Goal: Task Accomplishment & Management: Manage account settings

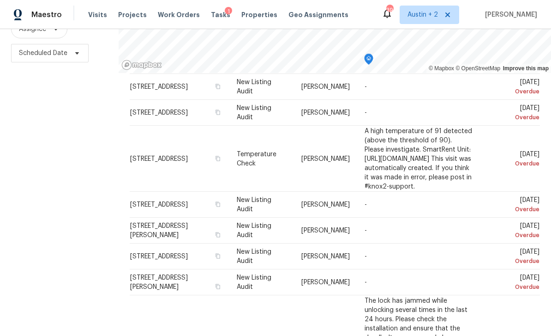
scroll to position [368, 0]
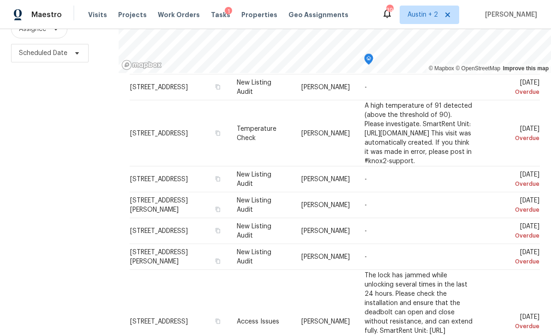
click at [0, 0] on icon at bounding box center [0, 0] width 0 height 0
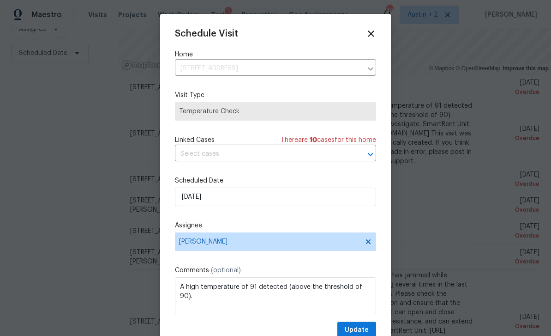
click at [374, 34] on icon at bounding box center [371, 34] width 10 height 10
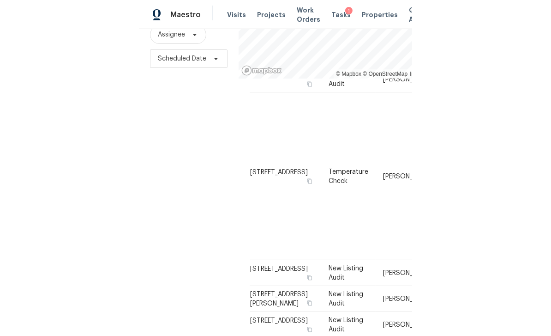
scroll to position [122, 0]
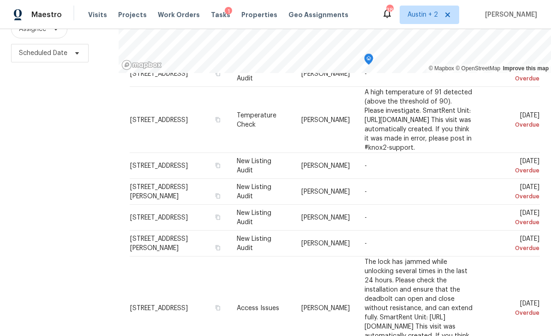
click at [94, 14] on span "Visits" at bounding box center [97, 14] width 19 height 9
click at [0, 0] on div at bounding box center [0, 0] width 0 height 0
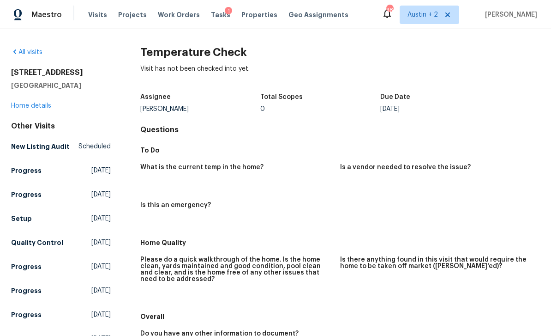
click at [91, 14] on span "Visits" at bounding box center [97, 14] width 19 height 9
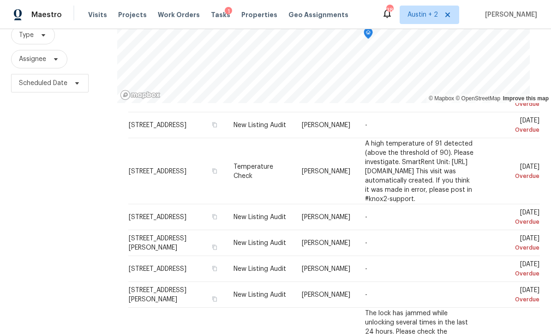
scroll to position [327, 0]
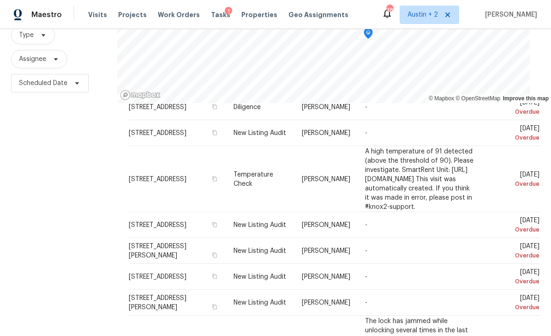
click at [0, 0] on div at bounding box center [0, 0] width 0 height 0
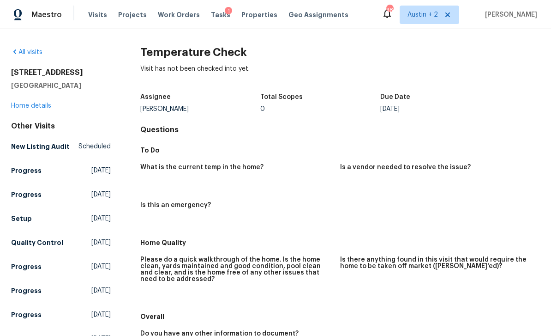
click at [95, 18] on span "Visits" at bounding box center [97, 14] width 19 height 9
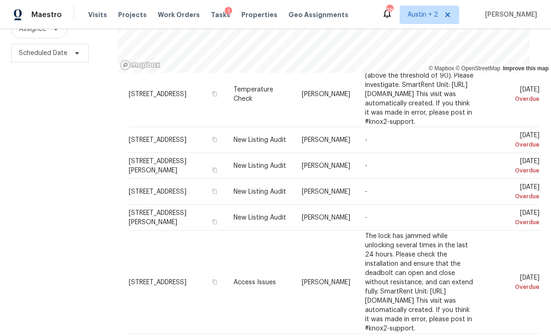
scroll to position [30, 0]
click at [0, 0] on icon at bounding box center [0, 0] width 0 height 0
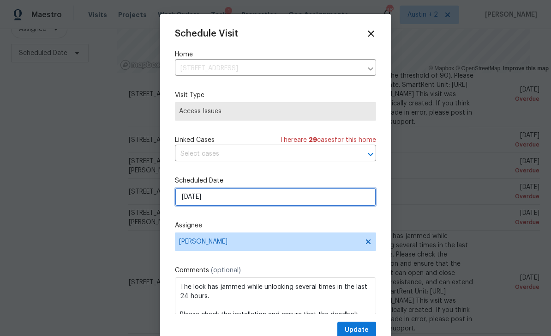
click at [264, 199] on input "9/18/2025" at bounding box center [275, 196] width 201 height 18
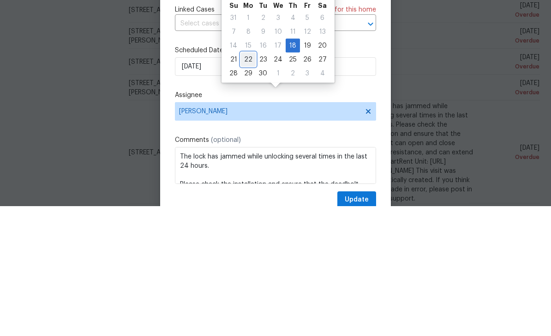
click at [248, 183] on div "22" at bounding box center [248, 189] width 15 height 13
type input "9/22/2025"
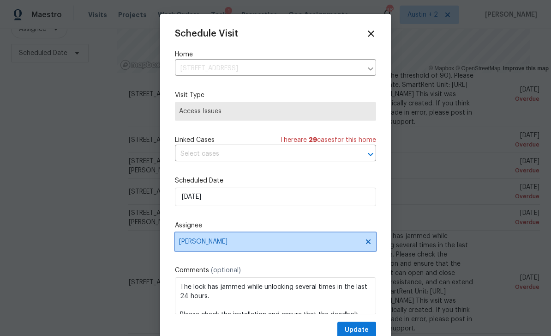
click at [255, 241] on span "[PERSON_NAME]" at bounding box center [269, 241] width 181 height 7
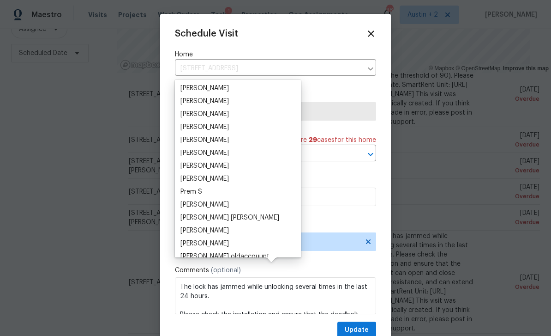
scroll to position [91, 0]
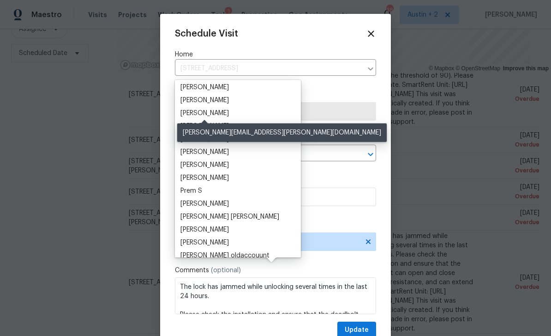
click at [228, 108] on div "[PERSON_NAME]" at bounding box center [204, 112] width 48 height 9
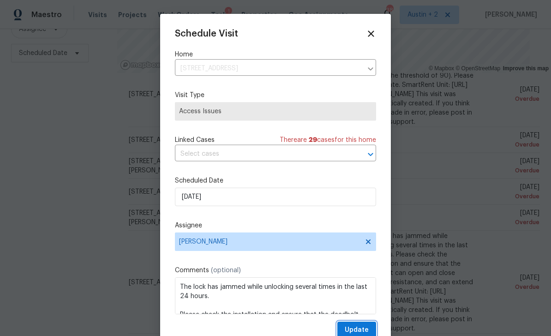
click at [362, 329] on span "Update" at bounding box center [357, 330] width 24 height 12
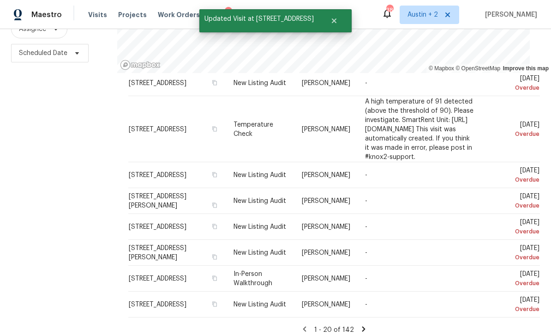
scroll to position [323, 0]
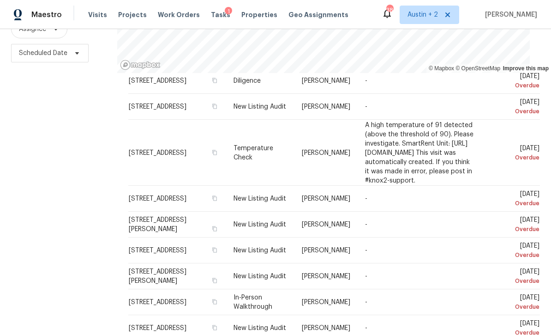
click at [0, 0] on icon at bounding box center [0, 0] width 0 height 0
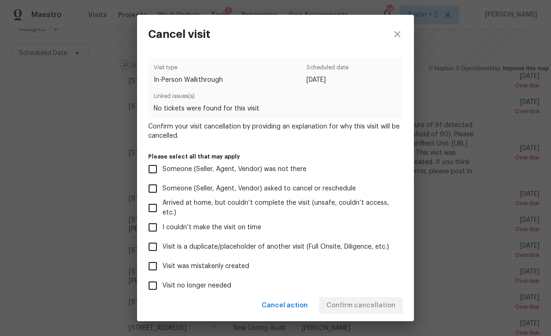
click at [239, 266] on span "Visit was mistakenly created" at bounding box center [205, 266] width 87 height 10
click at [162, 266] on input "Visit was mistakenly created" at bounding box center [152, 265] width 19 height 19
checkbox input "true"
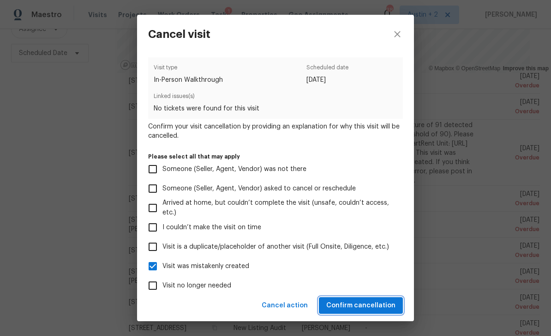
click at [364, 305] on span "Confirm cancellation" at bounding box center [360, 306] width 69 height 12
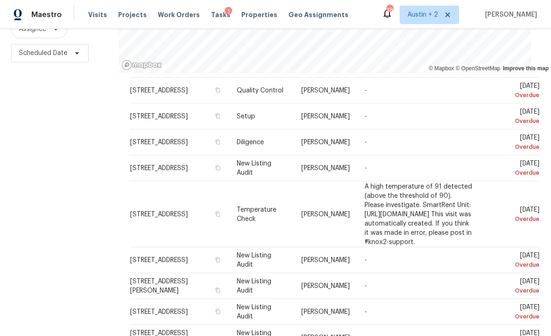
scroll to position [252, 0]
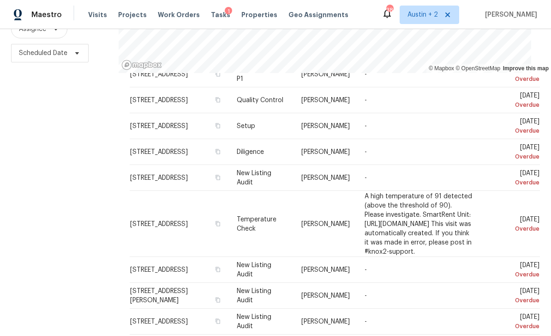
click at [0, 0] on icon at bounding box center [0, 0] width 0 height 0
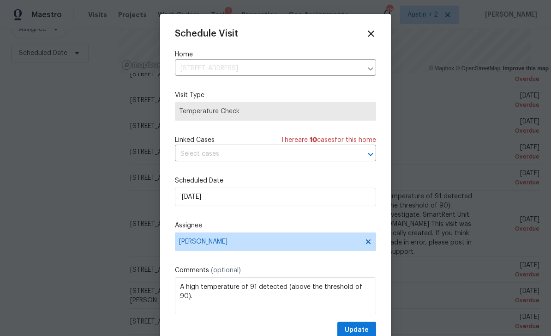
click at [375, 33] on icon at bounding box center [371, 34] width 10 height 10
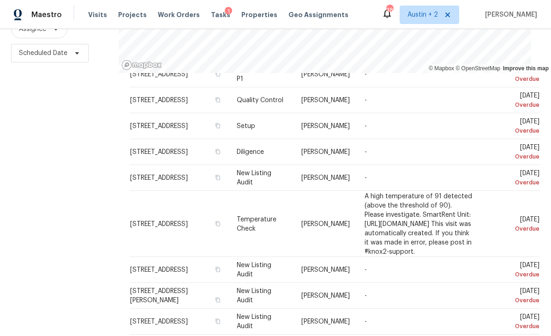
click at [276, 216] on span "Temperature Check" at bounding box center [257, 224] width 40 height 16
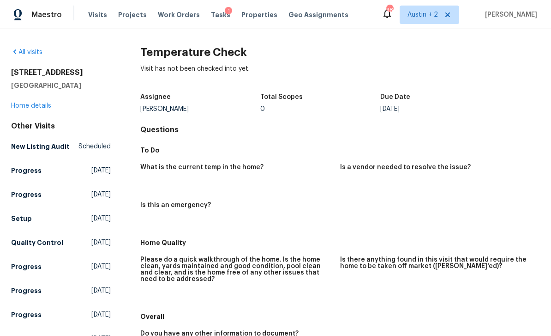
click at [47, 102] on link "Home details" at bounding box center [31, 105] width 40 height 6
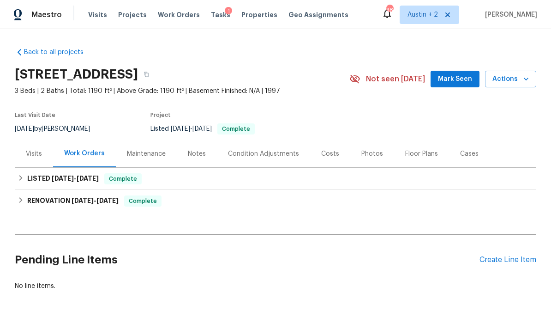
click at [384, 74] on span "Mark Seen" at bounding box center [455, 79] width 34 height 12
click at [384, 262] on div "Create Line Item" at bounding box center [508, 259] width 57 height 9
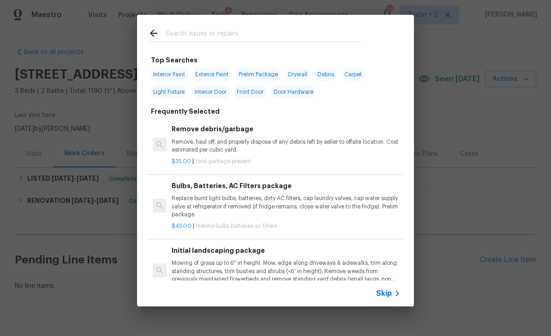
click at [260, 33] on input "text" at bounding box center [264, 35] width 196 height 14
type input "Hvac"
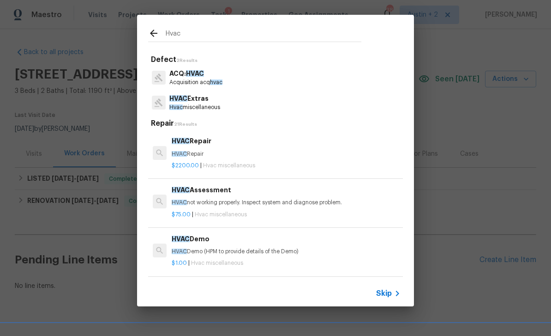
click at [211, 103] on p "HVAC Extras" at bounding box center [194, 99] width 51 height 10
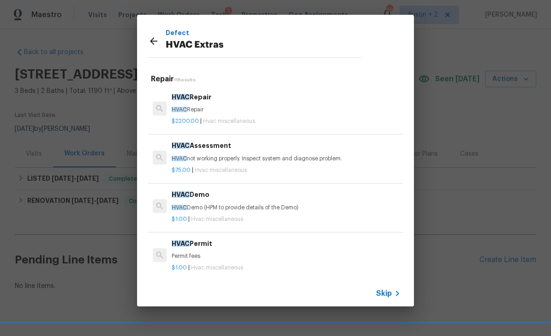
click at [294, 159] on p "HVAC not working properly. Inspect system and diagnose problem." at bounding box center [286, 159] width 229 height 8
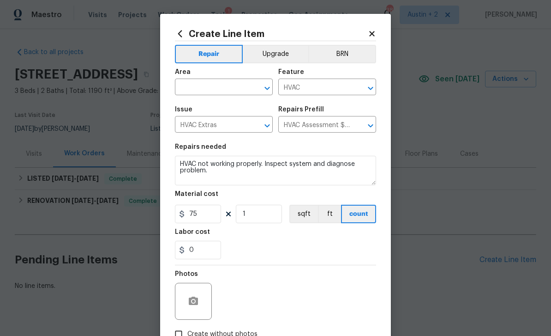
click at [201, 84] on input "text" at bounding box center [211, 88] width 72 height 14
click at [207, 110] on li "HVAC" at bounding box center [224, 109] width 98 height 15
type input "HVAC"
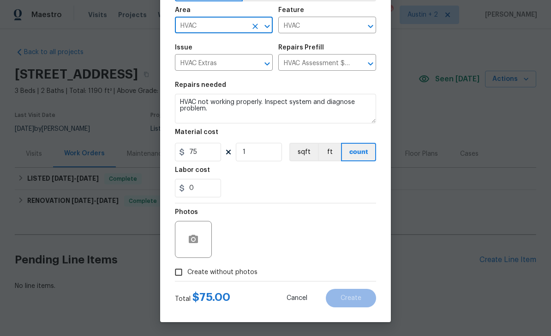
scroll to position [64, 0]
click at [252, 276] on span "Create without photos" at bounding box center [222, 272] width 70 height 10
click at [187, 276] on input "Create without photos" at bounding box center [179, 272] width 18 height 18
checkbox input "true"
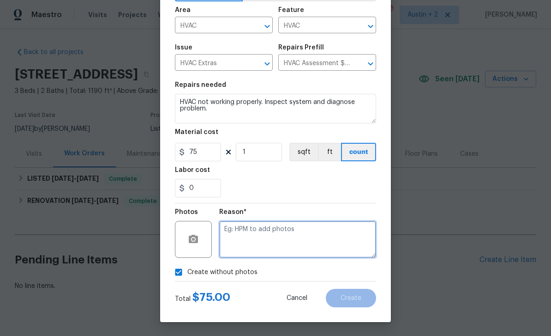
click at [265, 235] on textarea at bounding box center [297, 239] width 157 height 37
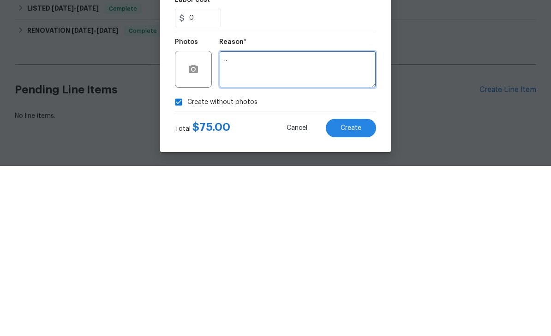
type textarea ".."
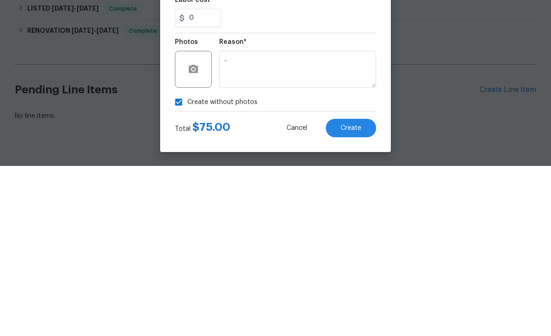
click at [352, 288] on button "Create" at bounding box center [351, 297] width 50 height 18
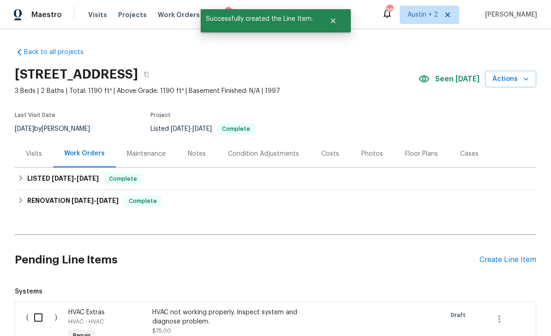
click at [43, 307] on input "checkbox" at bounding box center [42, 316] width 26 height 19
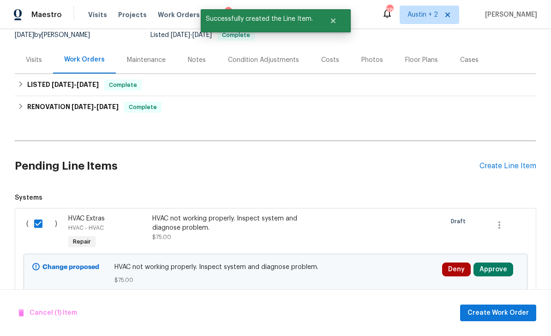
click at [384, 262] on button "Approve" at bounding box center [494, 269] width 40 height 14
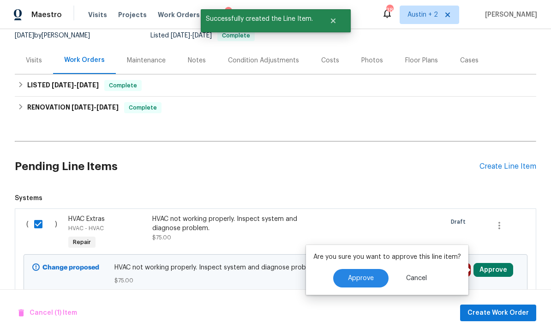
click at [374, 269] on button "Approve" at bounding box center [360, 278] width 55 height 18
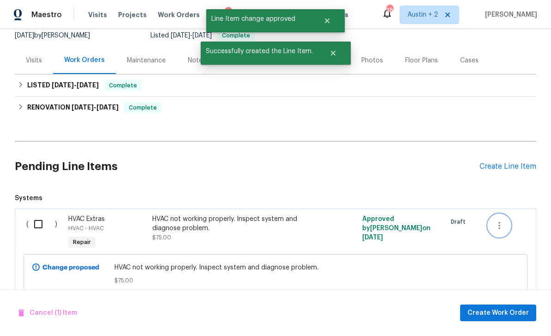
click at [384, 220] on icon "button" at bounding box center [499, 225] width 11 height 11
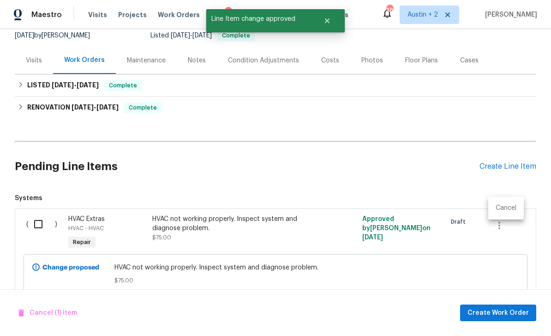
click at [349, 215] on div at bounding box center [275, 168] width 551 height 336
click at [43, 214] on input "checkbox" at bounding box center [42, 223] width 26 height 19
checkbox input "true"
click at [384, 313] on span "Create Work Order" at bounding box center [498, 313] width 61 height 12
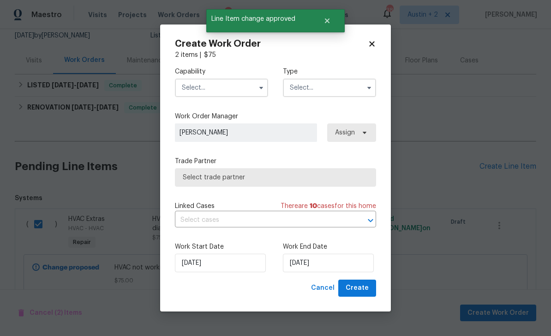
click at [236, 86] on input "text" at bounding box center [221, 87] width 93 height 18
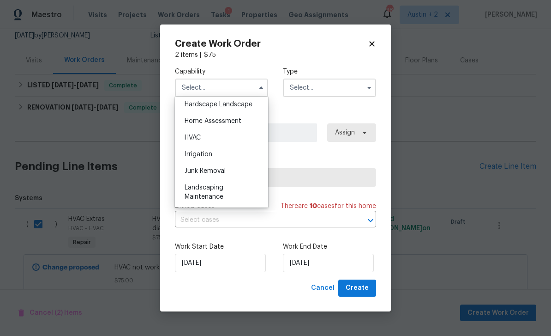
scroll to position [528, 0]
click at [206, 136] on div "HVAC" at bounding box center [221, 137] width 89 height 17
type input "HVAC"
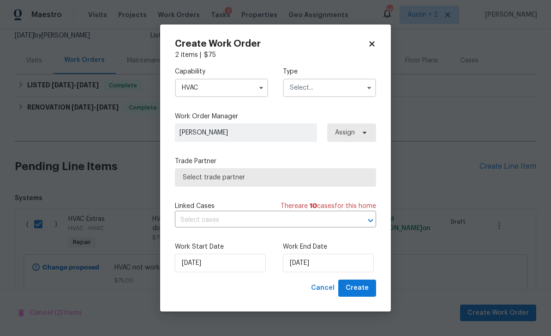
click at [345, 92] on input "text" at bounding box center [329, 87] width 93 height 18
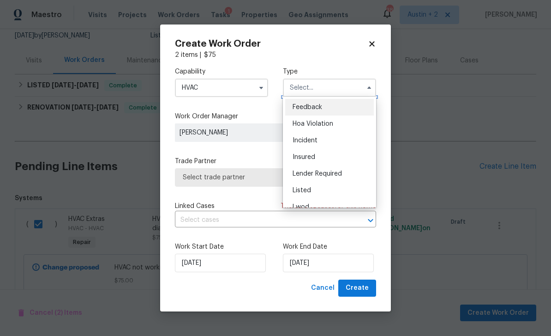
scroll to position [55, 0]
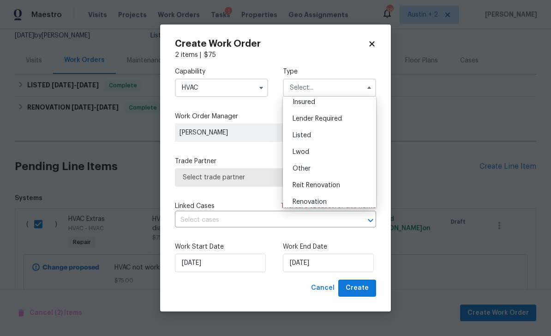
click at [312, 134] on div "Listed" at bounding box center [329, 135] width 89 height 17
type input "Listed"
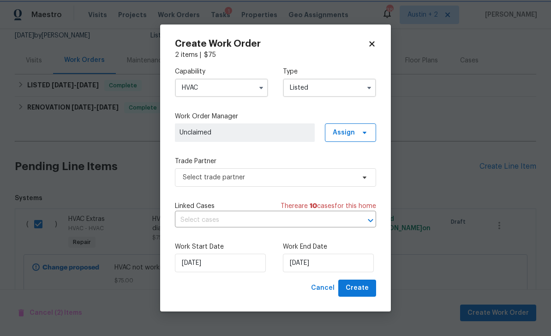
scroll to position [0, 0]
click at [357, 132] on span "Assign" at bounding box center [350, 132] width 51 height 18
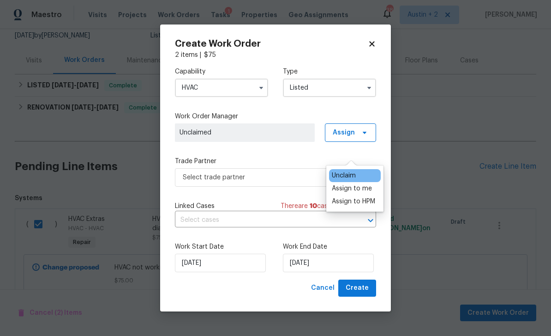
click at [356, 197] on div "Assign to HPM" at bounding box center [353, 201] width 43 height 9
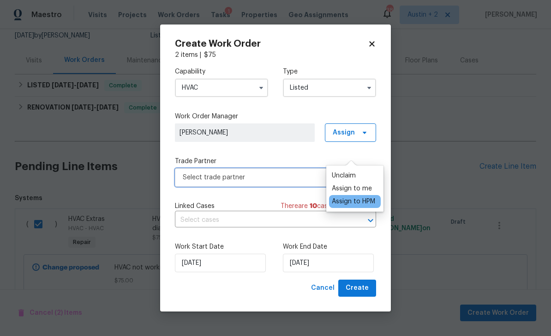
click at [278, 179] on span "Select trade partner" at bounding box center [269, 177] width 172 height 9
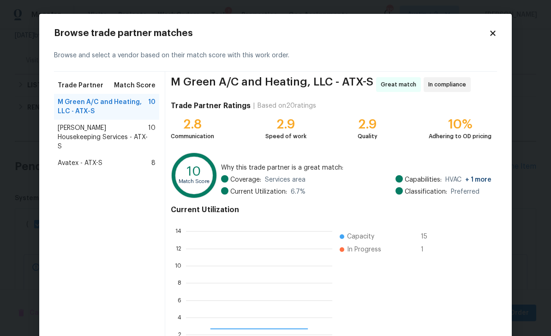
scroll to position [129, 146]
click at [113, 132] on span "Arelis Housekeeping Services - ATX-S" at bounding box center [103, 137] width 90 height 28
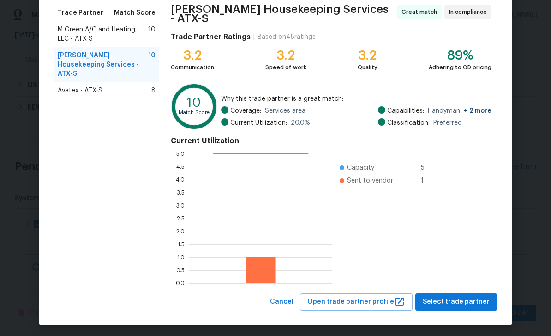
scroll to position [72, 0]
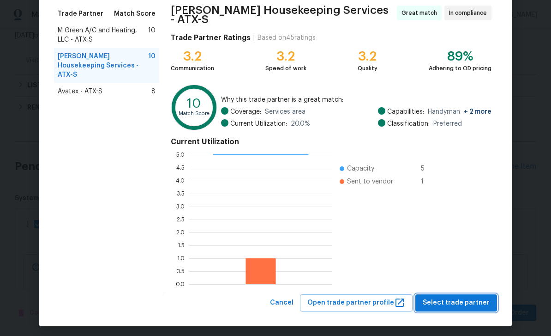
click at [384, 297] on span "Select trade partner" at bounding box center [456, 303] width 67 height 12
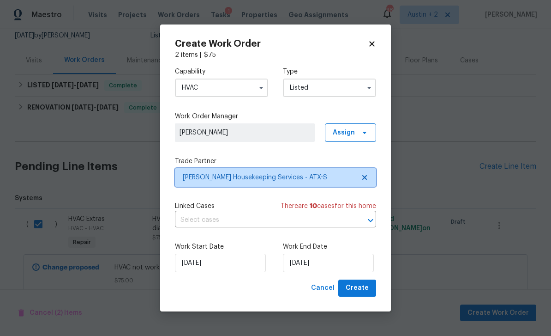
scroll to position [0, 0]
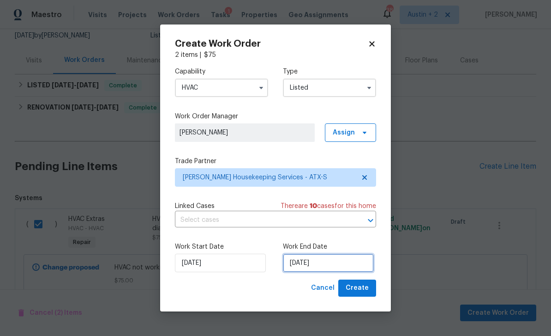
click at [328, 260] on input "[DATE]" at bounding box center [328, 262] width 91 height 18
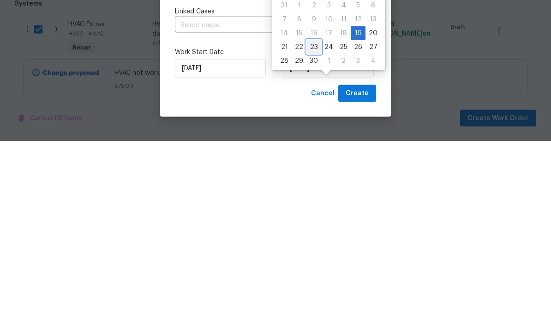
click at [312, 235] on div "23" at bounding box center [313, 241] width 15 height 13
type input "9/23/2025"
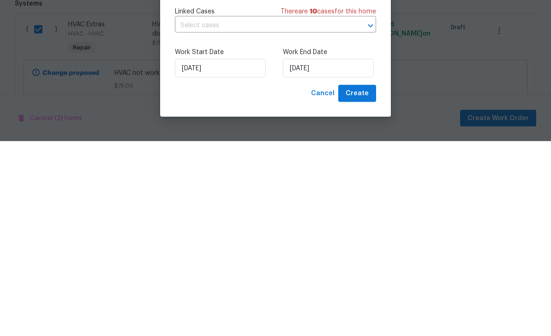
scroll to position [30, 0]
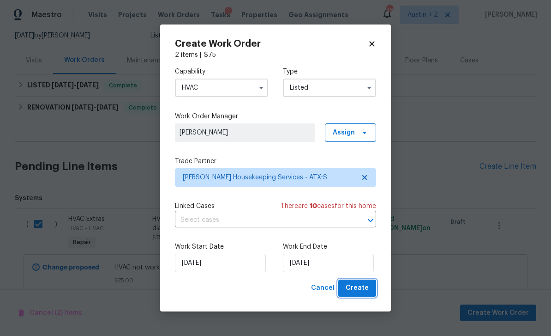
click at [362, 291] on span "Create" at bounding box center [357, 288] width 23 height 12
checkbox input "false"
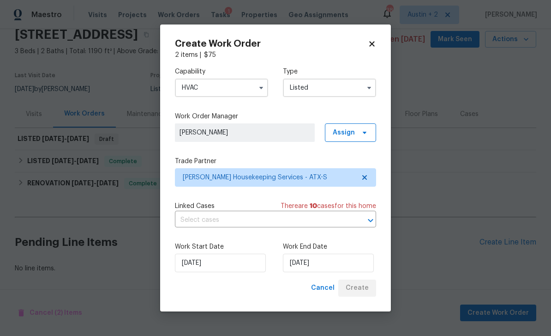
scroll to position [10, 0]
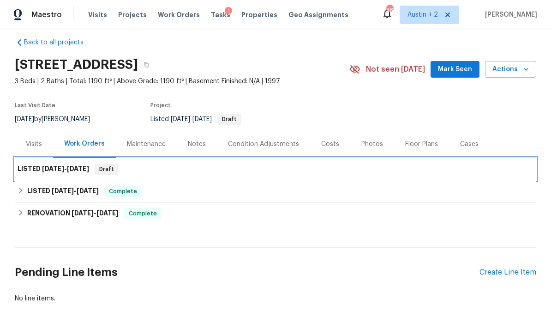
click at [346, 158] on div "LISTED 9/19/25 - 9/23/25 Draft" at bounding box center [276, 169] width 522 height 22
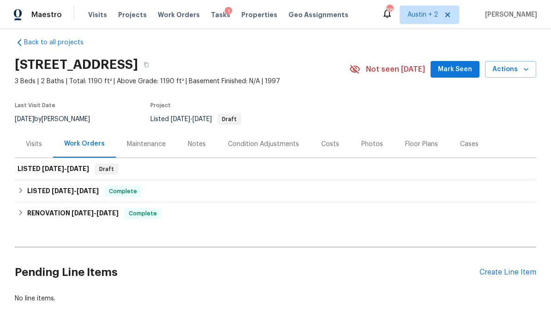
click at [202, 139] on div "Notes" at bounding box center [197, 143] width 18 height 9
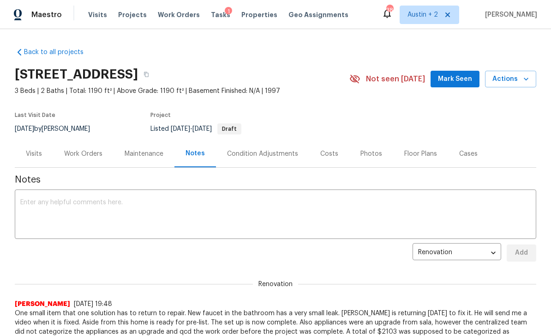
click at [79, 152] on div "Work Orders" at bounding box center [83, 153] width 38 height 9
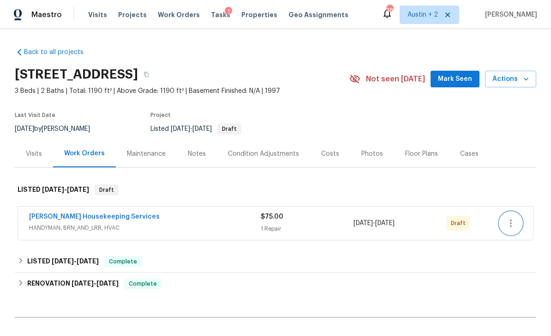
click at [384, 230] on button "button" at bounding box center [511, 223] width 22 height 22
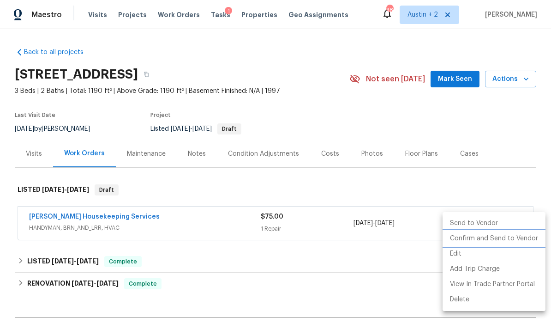
click at [384, 242] on li "Confirm and Send to Vendor" at bounding box center [494, 238] width 103 height 15
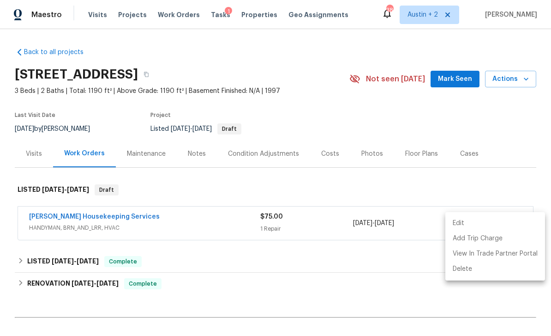
click at [384, 78] on div at bounding box center [275, 168] width 551 height 336
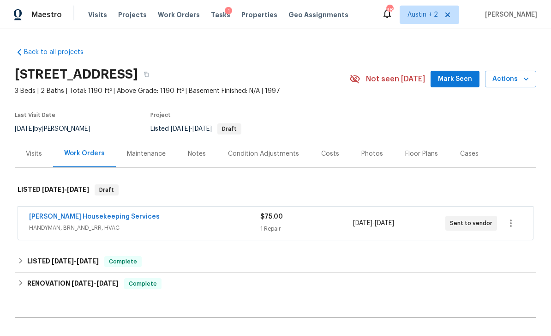
click at [384, 113] on section "727 Blue Oak Cir, Cedar Park, TX 78613 3 Beds | 2 Baths | Total: 1190 ft² | Abo…" at bounding box center [276, 101] width 522 height 78
click at [384, 76] on span "Mark Seen" at bounding box center [455, 79] width 34 height 12
click at [84, 18] on div "Maestro Visits Projects Work Orders Tasks 1 Properties Geo Assignments" at bounding box center [180, 15] width 360 height 18
click at [91, 18] on span "Visits" at bounding box center [97, 14] width 19 height 9
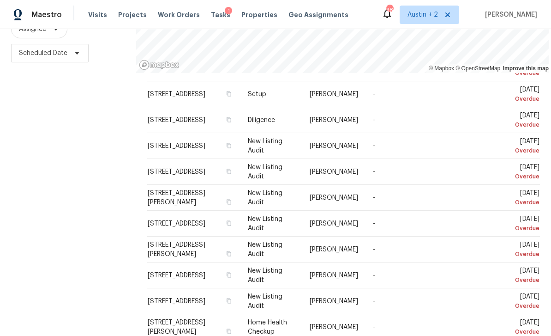
scroll to position [283, 0]
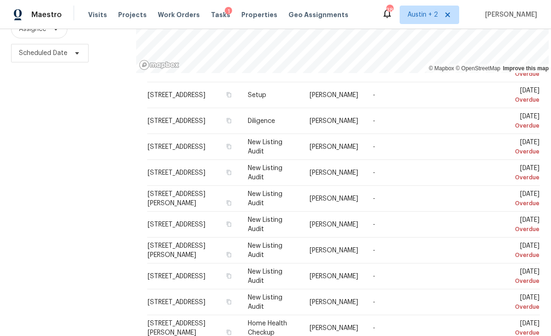
click at [0, 0] on icon at bounding box center [0, 0] width 0 height 0
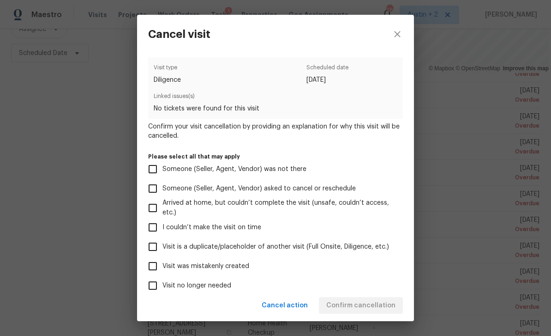
click at [239, 274] on label "Visit was mistakenly created" at bounding box center [269, 265] width 252 height 19
click at [162, 274] on input "Visit was mistakenly created" at bounding box center [152, 265] width 19 height 19
checkbox input "true"
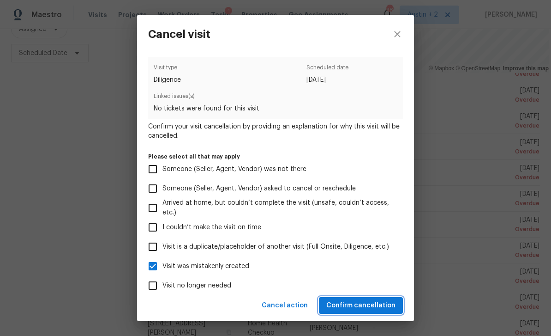
click at [352, 305] on span "Confirm cancellation" at bounding box center [360, 306] width 69 height 12
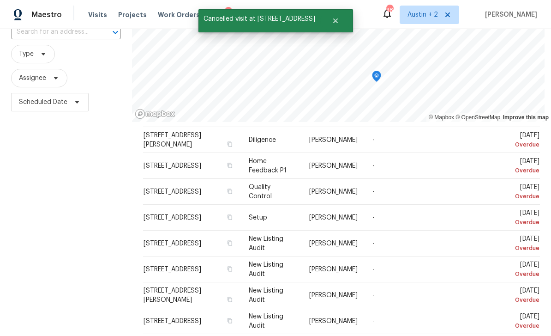
scroll to position [197, 0]
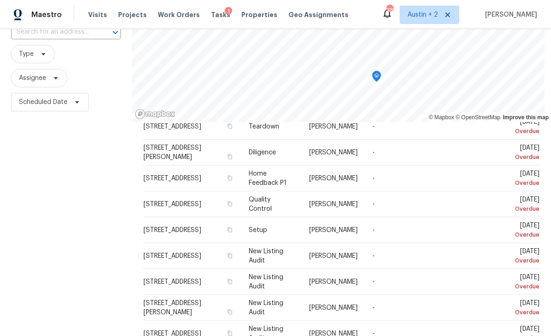
click at [0, 0] on icon at bounding box center [0, 0] width 0 height 0
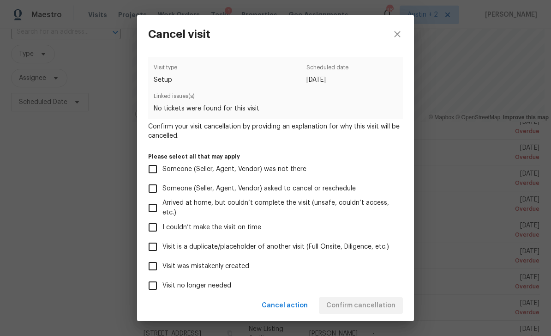
click at [238, 267] on span "Visit was mistakenly created" at bounding box center [205, 266] width 87 height 10
click at [162, 267] on input "Visit was mistakenly created" at bounding box center [152, 265] width 19 height 19
checkbox input "true"
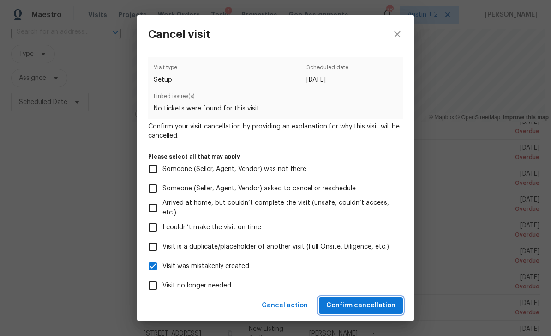
click at [368, 305] on span "Confirm cancellation" at bounding box center [360, 306] width 69 height 12
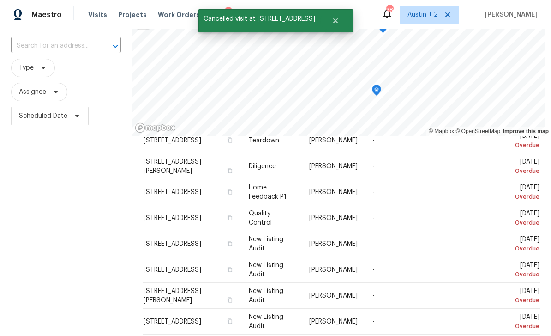
scroll to position [61, 0]
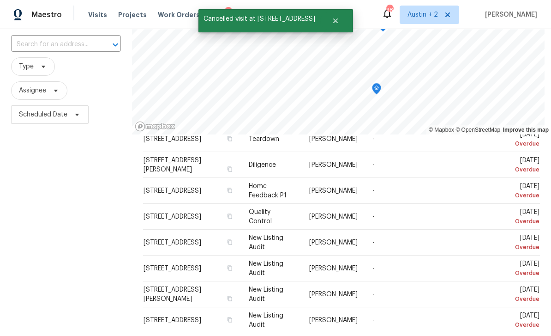
click at [0, 0] on icon at bounding box center [0, 0] width 0 height 0
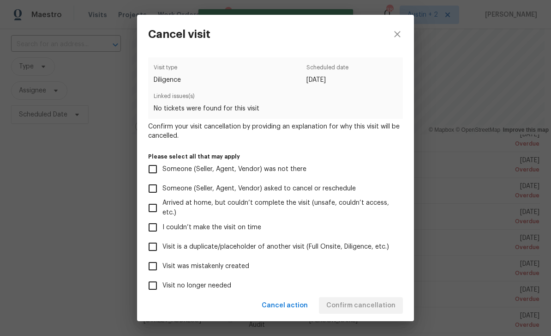
click at [239, 274] on label "Visit was mistakenly created" at bounding box center [269, 265] width 252 height 19
click at [162, 274] on input "Visit was mistakenly created" at bounding box center [152, 265] width 19 height 19
checkbox input "true"
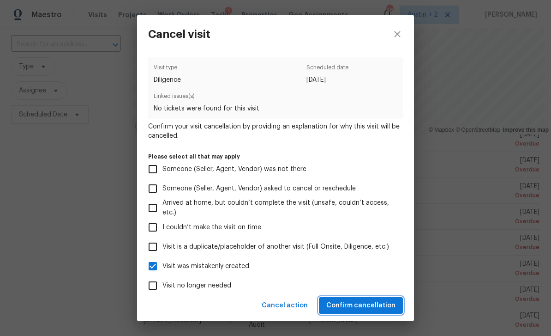
click at [368, 303] on span "Confirm cancellation" at bounding box center [360, 306] width 69 height 12
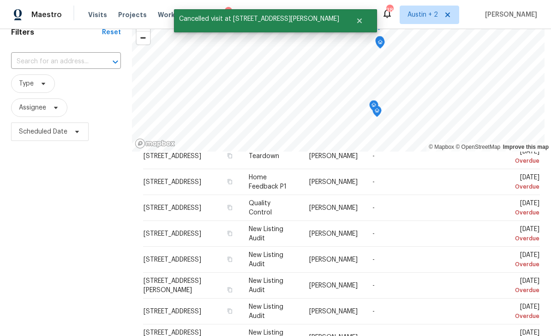
scroll to position [45, 0]
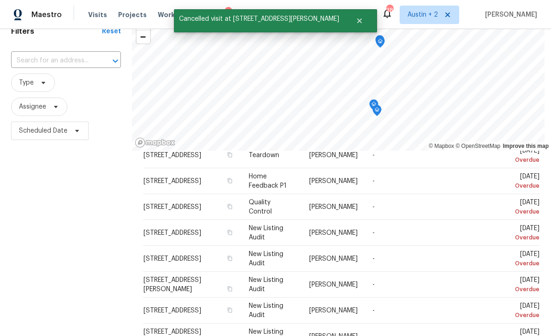
click at [0, 0] on icon at bounding box center [0, 0] width 0 height 0
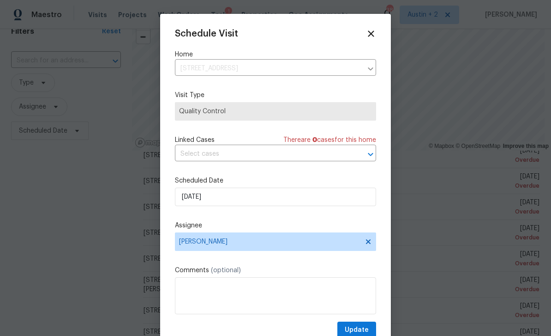
click at [374, 47] on div "Schedule Visit Home 3855 Bogie Way, Converse, TX 78109 ​ Visit Type Quality Con…" at bounding box center [275, 184] width 201 height 310
click at [373, 36] on icon at bounding box center [371, 33] width 6 height 6
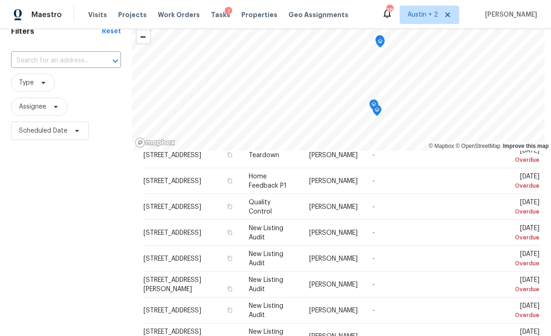
click at [0, 0] on icon at bounding box center [0, 0] width 0 height 0
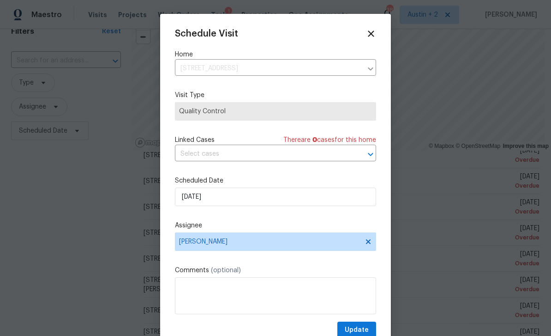
click at [372, 37] on icon at bounding box center [371, 34] width 10 height 10
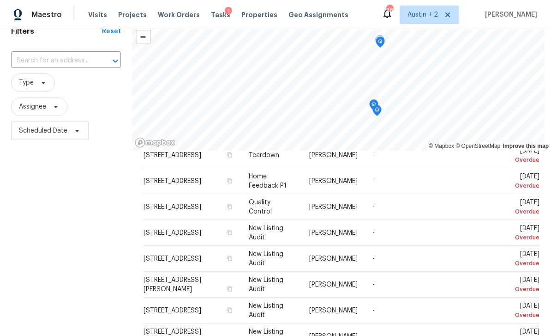
click at [0, 0] on span at bounding box center [0, 0] width 0 height 0
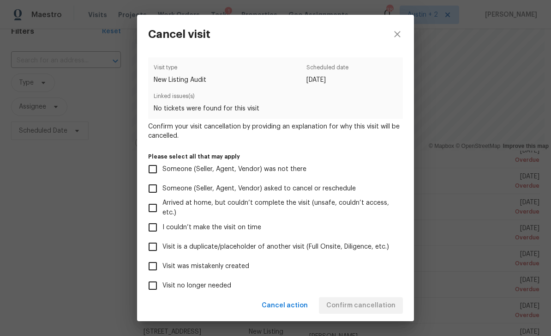
click at [243, 269] on span "Visit was mistakenly created" at bounding box center [205, 266] width 87 height 10
click at [162, 269] on input "Visit was mistakenly created" at bounding box center [152, 265] width 19 height 19
checkbox input "true"
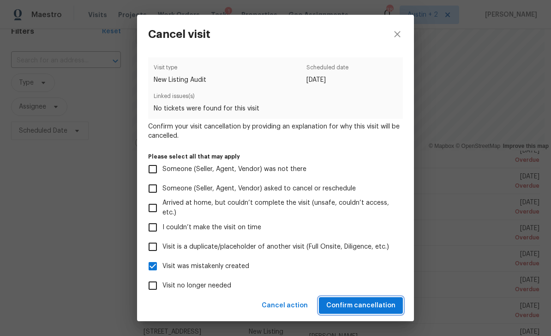
click at [370, 302] on span "Confirm cancellation" at bounding box center [360, 306] width 69 height 12
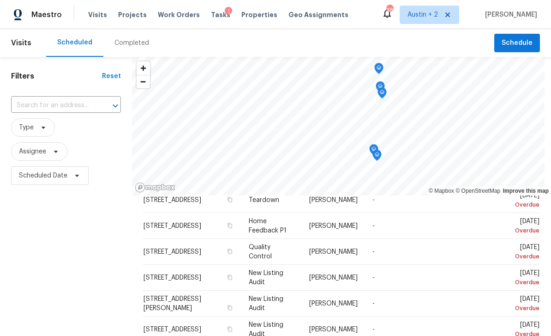
click at [0, 0] on span at bounding box center [0, 0] width 0 height 0
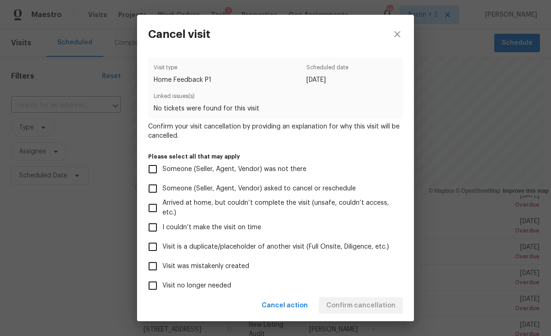
click at [240, 271] on span "Visit was mistakenly created" at bounding box center [205, 266] width 87 height 10
click at [162, 271] on input "Visit was mistakenly created" at bounding box center [152, 265] width 19 height 19
checkbox input "true"
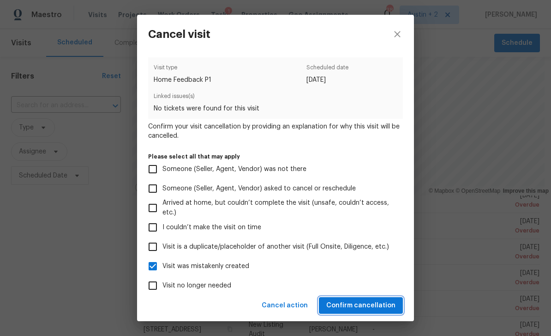
click at [371, 301] on span "Confirm cancellation" at bounding box center [360, 306] width 69 height 12
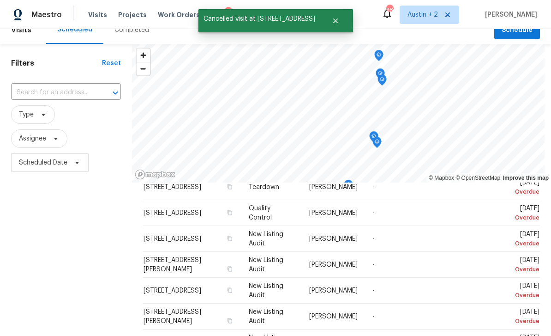
scroll to position [13, 0]
click at [0, 0] on icon at bounding box center [0, 0] width 0 height 0
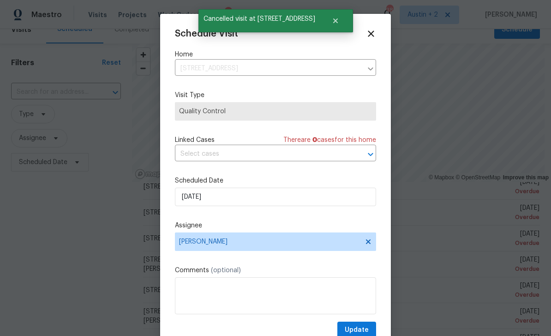
click at [372, 34] on icon at bounding box center [371, 33] width 6 height 6
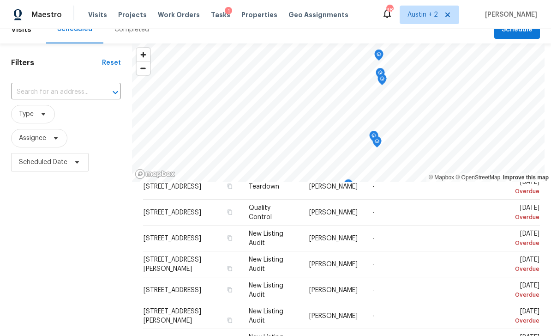
click at [0, 0] on icon at bounding box center [0, 0] width 0 height 0
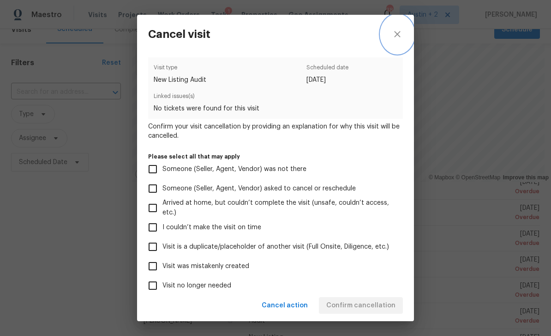
click at [384, 38] on icon "close" at bounding box center [397, 34] width 11 height 11
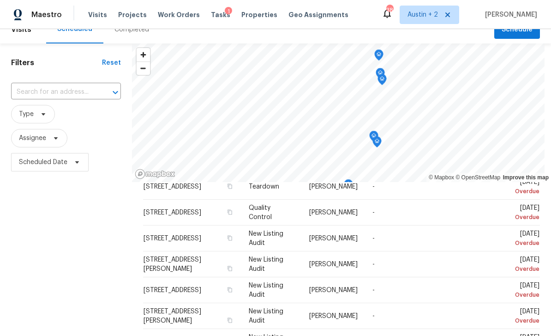
click at [0, 0] on icon at bounding box center [0, 0] width 0 height 0
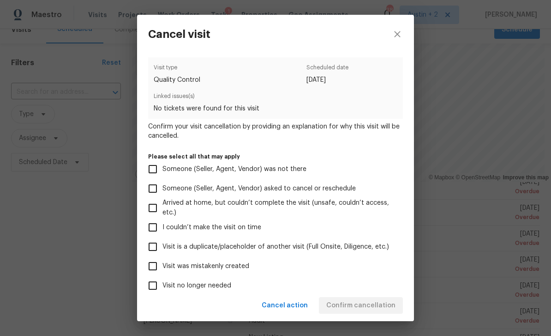
click at [241, 264] on span "Visit was mistakenly created" at bounding box center [205, 266] width 87 height 10
click at [162, 264] on input "Visit was mistakenly created" at bounding box center [152, 265] width 19 height 19
checkbox input "true"
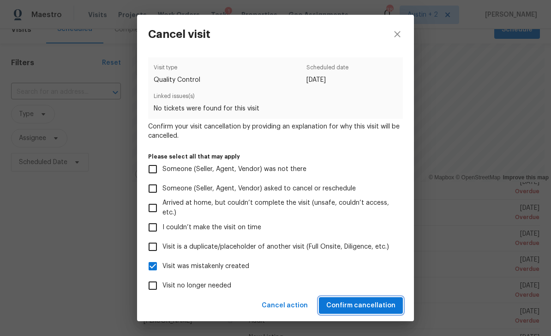
click at [371, 301] on span "Confirm cancellation" at bounding box center [360, 306] width 69 height 12
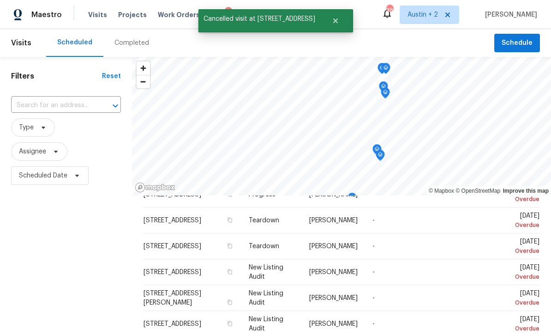
scroll to position [150, 0]
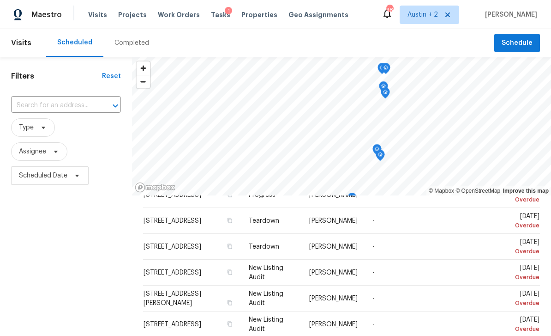
click at [0, 0] on icon at bounding box center [0, 0] width 0 height 0
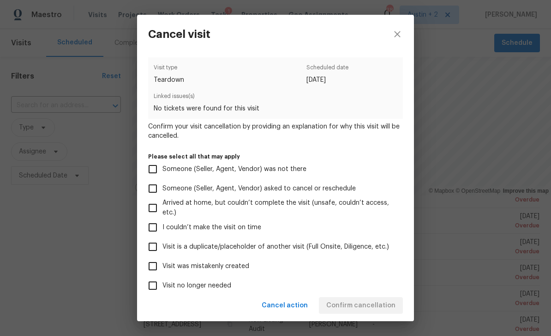
click at [231, 267] on span "Visit was mistakenly created" at bounding box center [205, 266] width 87 height 10
click at [162, 267] on input "Visit was mistakenly created" at bounding box center [152, 265] width 19 height 19
checkbox input "true"
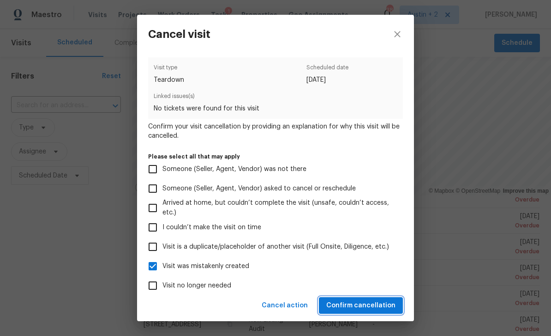
click at [377, 303] on span "Confirm cancellation" at bounding box center [360, 306] width 69 height 12
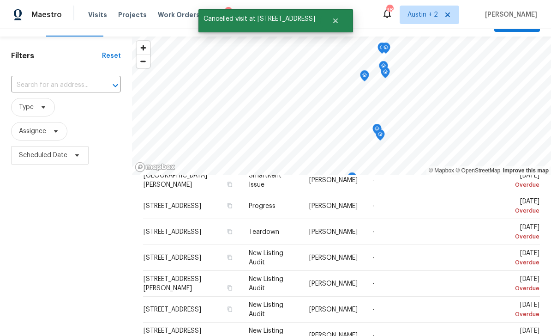
scroll to position [100, 0]
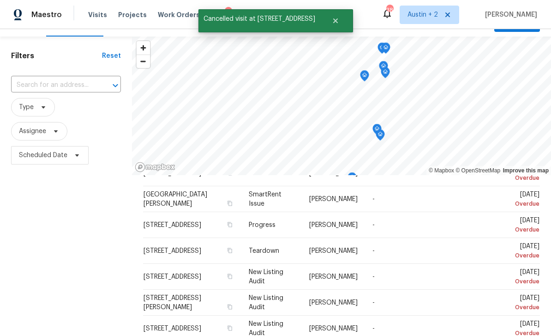
click at [0, 0] on icon at bounding box center [0, 0] width 0 height 0
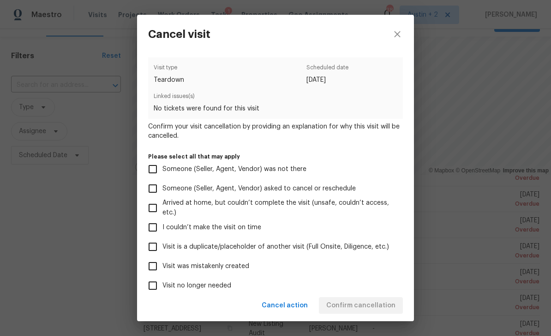
click at [231, 266] on span "Visit was mistakenly created" at bounding box center [205, 266] width 87 height 10
click at [162, 266] on input "Visit was mistakenly created" at bounding box center [152, 265] width 19 height 19
checkbox input "true"
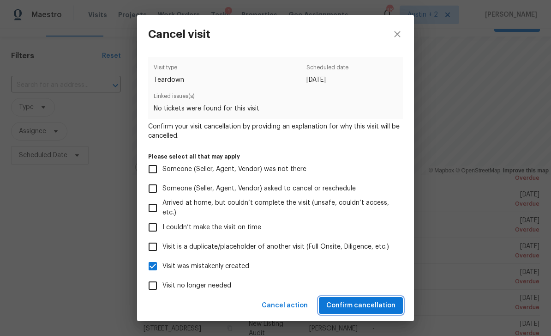
click at [362, 309] on span "Confirm cancellation" at bounding box center [360, 306] width 69 height 12
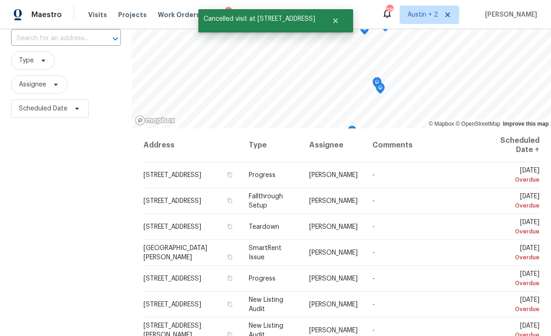
scroll to position [0, 0]
click at [0, 0] on icon at bounding box center [0, 0] width 0 height 0
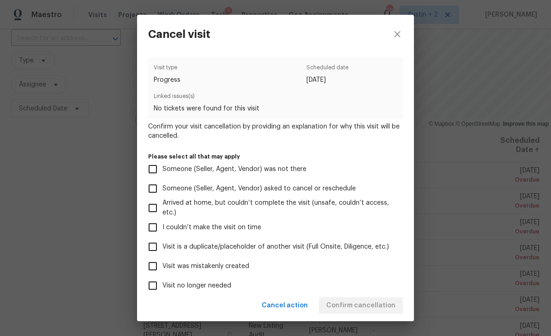
click at [237, 267] on span "Visit was mistakenly created" at bounding box center [205, 266] width 87 height 10
click at [162, 267] on input "Visit was mistakenly created" at bounding box center [152, 265] width 19 height 19
checkbox input "true"
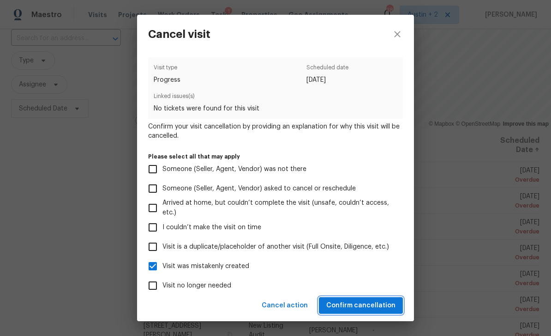
click at [374, 305] on span "Confirm cancellation" at bounding box center [360, 306] width 69 height 12
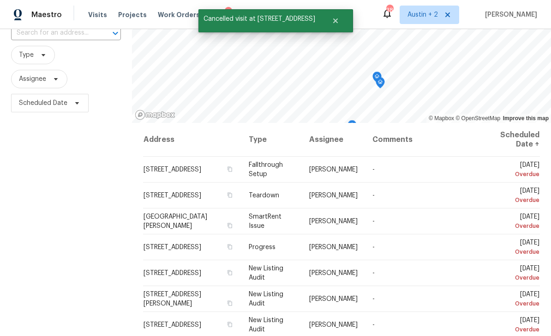
scroll to position [73, 0]
click at [0, 0] on icon at bounding box center [0, 0] width 0 height 0
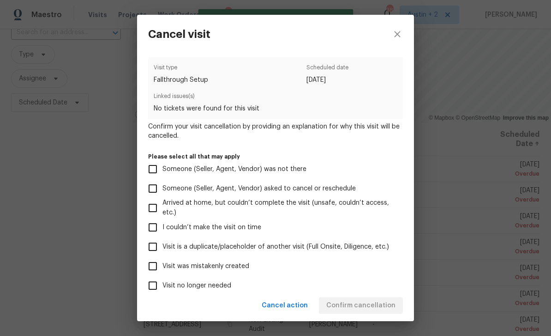
click at [240, 269] on span "Visit was mistakenly created" at bounding box center [205, 266] width 87 height 10
click at [162, 269] on input "Visit was mistakenly created" at bounding box center [152, 265] width 19 height 19
checkbox input "true"
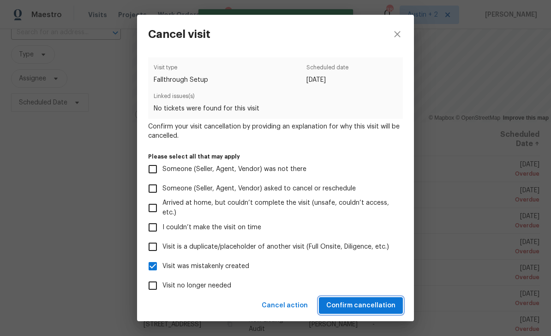
click at [365, 306] on span "Confirm cancellation" at bounding box center [360, 306] width 69 height 12
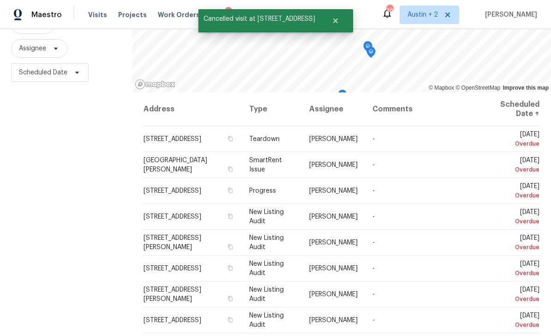
scroll to position [105, 0]
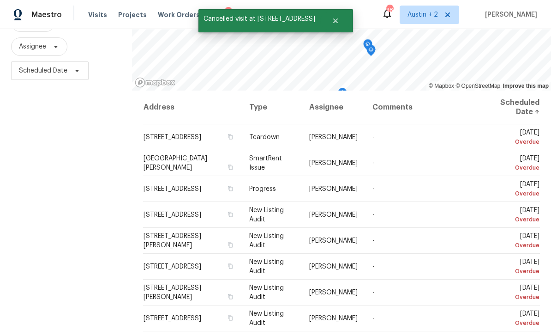
click at [0, 0] on icon at bounding box center [0, 0] width 0 height 0
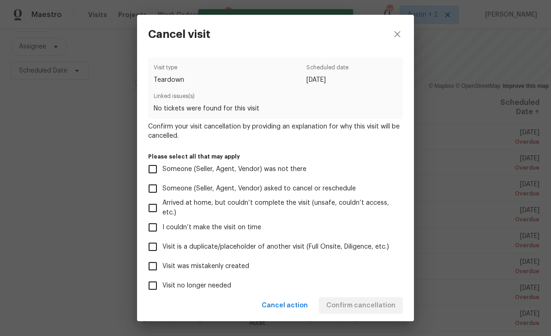
click at [236, 271] on span "Visit was mistakenly created" at bounding box center [205, 266] width 87 height 10
click at [162, 271] on input "Visit was mistakenly created" at bounding box center [152, 265] width 19 height 19
checkbox input "true"
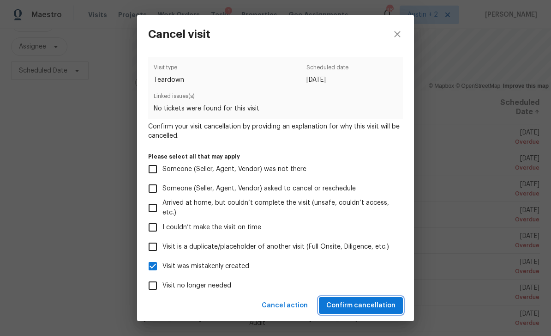
click at [362, 303] on span "Confirm cancellation" at bounding box center [360, 306] width 69 height 12
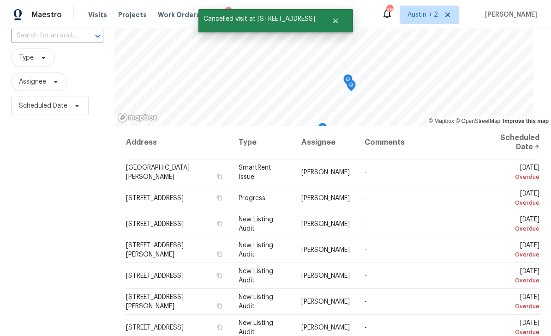
scroll to position [72, 0]
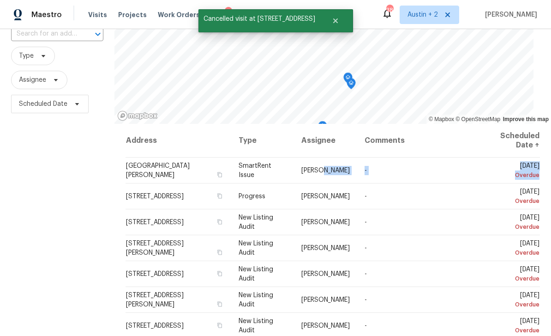
click at [0, 0] on span at bounding box center [0, 0] width 0 height 0
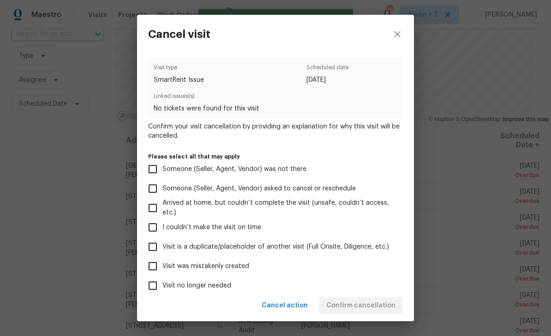
click at [238, 268] on span "Visit was mistakenly created" at bounding box center [205, 266] width 87 height 10
click at [162, 268] on input "Visit was mistakenly created" at bounding box center [152, 265] width 19 height 19
checkbox input "true"
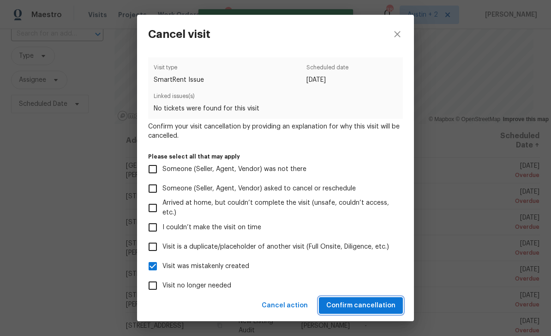
click at [371, 302] on span "Confirm cancellation" at bounding box center [360, 306] width 69 height 12
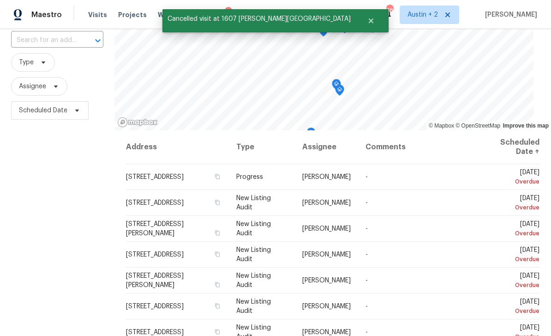
scroll to position [63, 0]
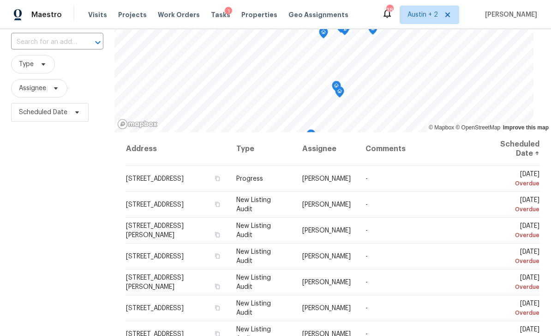
click at [0, 0] on icon at bounding box center [0, 0] width 0 height 0
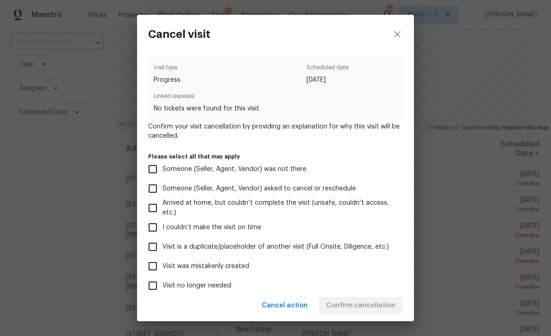
click at [231, 271] on span "Visit was mistakenly created" at bounding box center [205, 266] width 87 height 10
click at [162, 272] on input "Visit was mistakenly created" at bounding box center [152, 265] width 19 height 19
checkbox input "true"
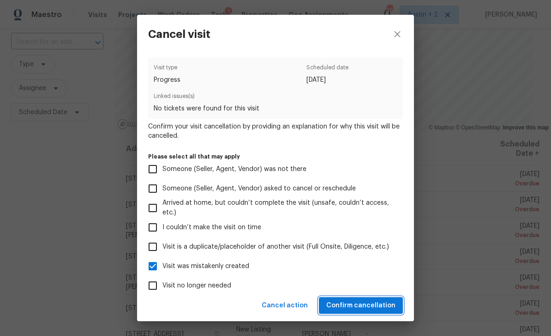
click at [366, 305] on span "Confirm cancellation" at bounding box center [360, 306] width 69 height 12
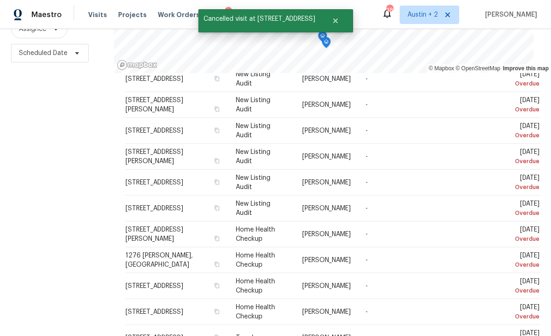
scroll to position [47, 0]
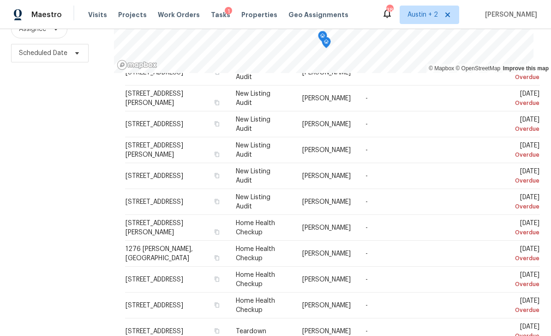
click at [0, 0] on icon at bounding box center [0, 0] width 0 height 0
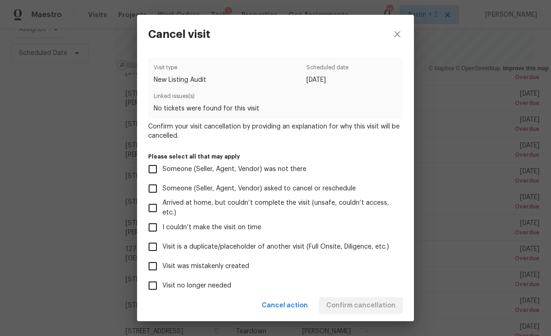
click at [249, 249] on span "Visit is a duplicate/placeholder of another visit (Full Onsite, Diligence, etc.)" at bounding box center [275, 247] width 227 height 10
click at [162, 249] on input "Visit is a duplicate/placeholder of another visit (Full Onsite, Diligence, etc.)" at bounding box center [152, 246] width 19 height 19
checkbox input "true"
click at [236, 270] on span "Visit was mistakenly created" at bounding box center [205, 266] width 87 height 10
click at [162, 270] on input "Visit was mistakenly created" at bounding box center [152, 265] width 19 height 19
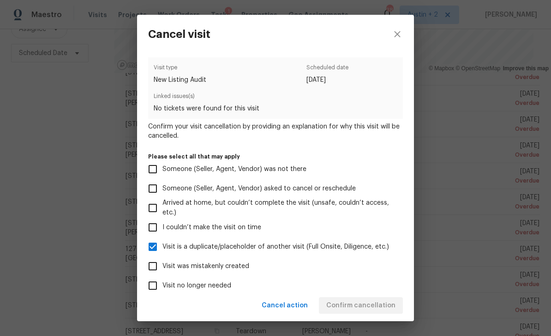
checkbox input "true"
click at [303, 252] on span "Visit is a duplicate/placeholder of another visit (Full Onsite, Diligence, etc.)" at bounding box center [275, 247] width 227 height 10
click at [162, 252] on input "Visit is a duplicate/placeholder of another visit (Full Onsite, Diligence, etc.)" at bounding box center [152, 246] width 19 height 19
checkbox input "false"
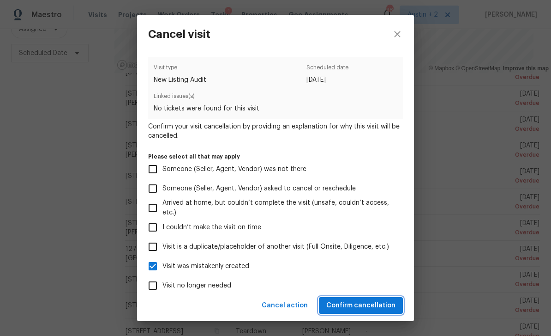
click at [372, 307] on span "Confirm cancellation" at bounding box center [360, 306] width 69 height 12
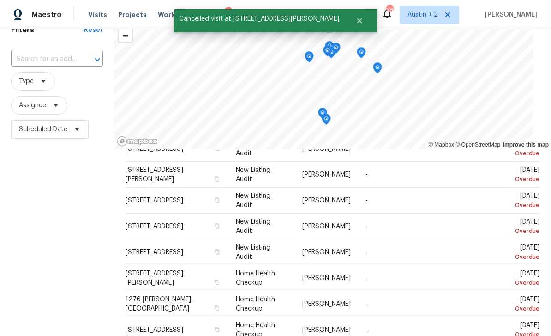
scroll to position [56, 0]
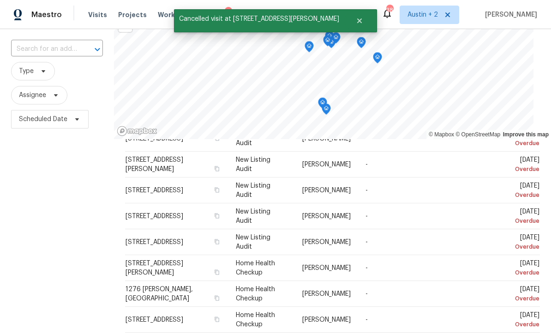
click at [0, 0] on icon at bounding box center [0, 0] width 0 height 0
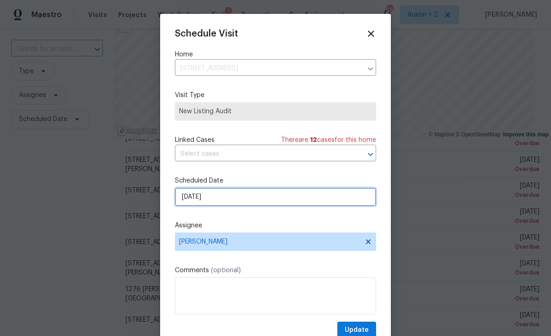
click at [232, 199] on input "9/17/2025" at bounding box center [275, 196] width 201 height 18
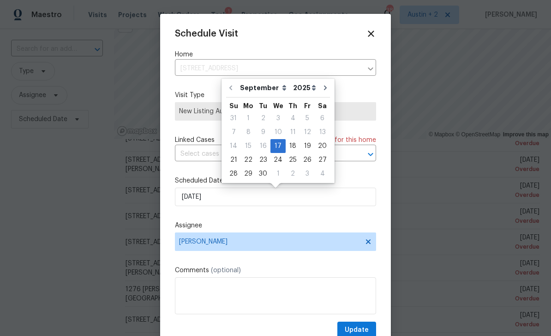
click at [374, 36] on icon at bounding box center [371, 33] width 6 height 6
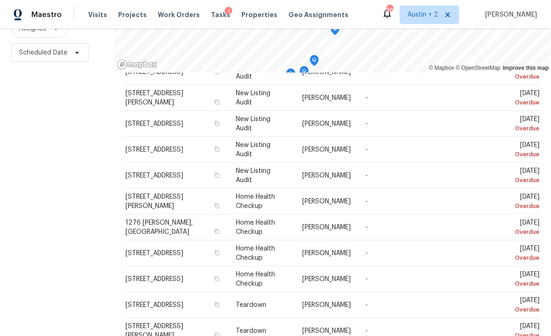
scroll to position [122, 0]
click at [0, 0] on icon at bounding box center [0, 0] width 0 height 0
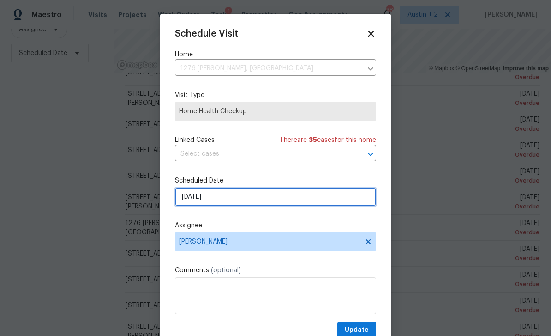
click at [247, 198] on input "9/18/2025" at bounding box center [275, 196] width 201 height 18
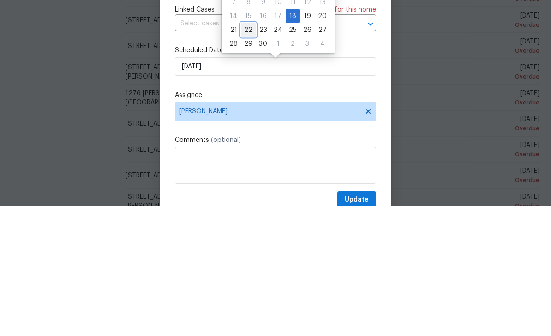
click at [249, 153] on div "22" at bounding box center [248, 159] width 15 height 13
type input "9/22/2025"
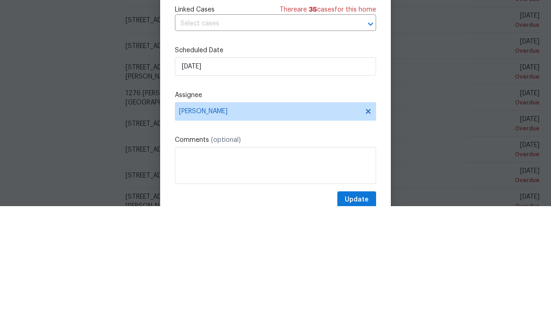
scroll to position [30, 0]
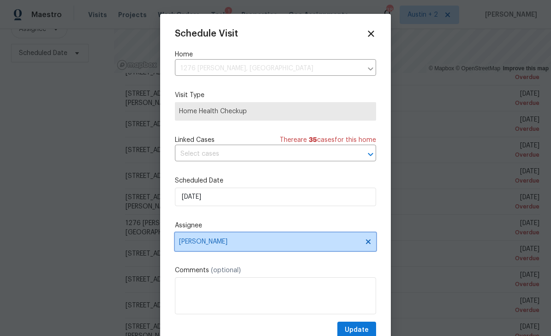
click at [251, 242] on span "[PERSON_NAME]" at bounding box center [269, 241] width 181 height 7
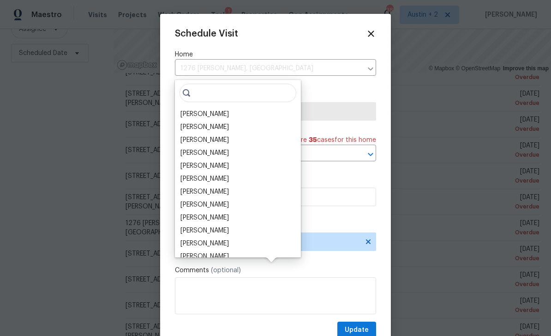
click at [218, 148] on div "[PERSON_NAME]" at bounding box center [204, 152] width 48 height 9
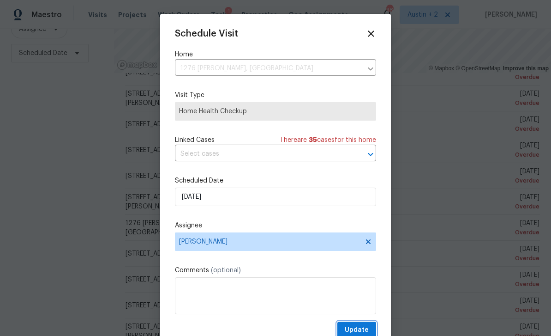
click at [362, 325] on button "Update" at bounding box center [356, 329] width 39 height 17
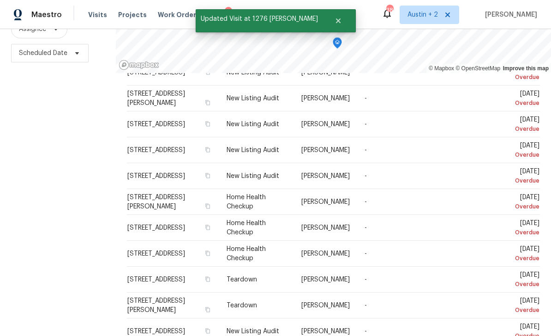
click at [0, 0] on icon at bounding box center [0, 0] width 0 height 0
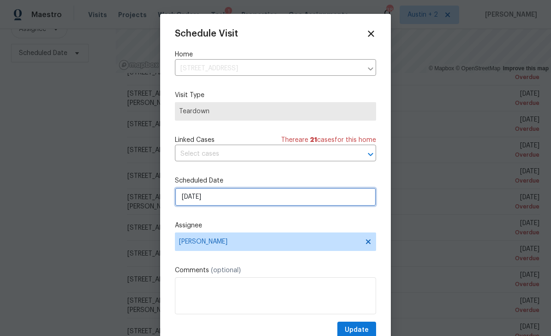
click at [244, 202] on input "9/18/2025" at bounding box center [275, 196] width 201 height 18
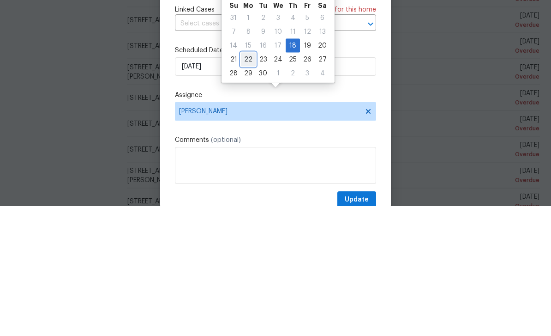
click at [246, 183] on div "22" at bounding box center [248, 189] width 15 height 13
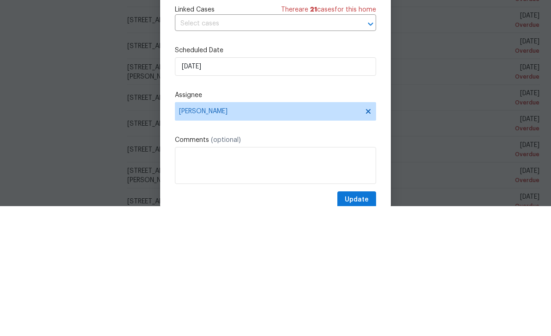
type input "9/22/2025"
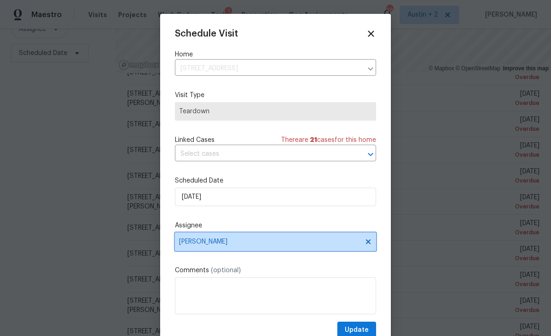
click at [253, 238] on span "[PERSON_NAME]" at bounding box center [275, 241] width 201 height 18
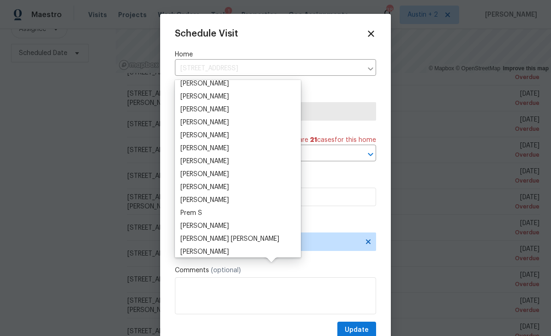
scroll to position [73, 0]
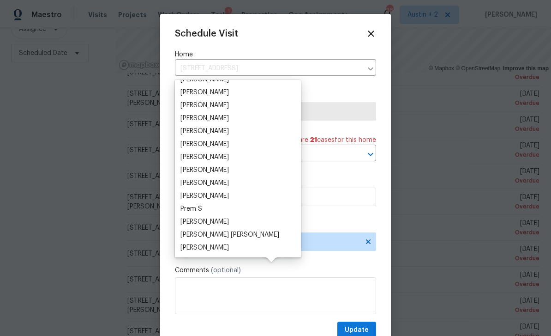
click at [223, 126] on div "[PERSON_NAME]" at bounding box center [204, 130] width 48 height 9
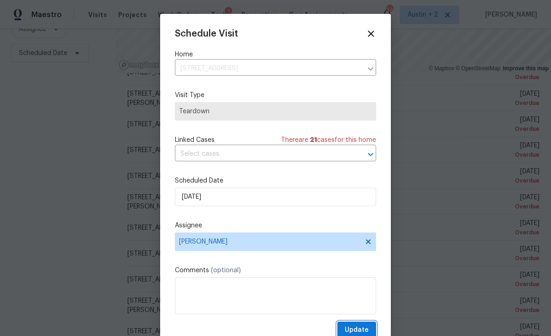
click at [363, 329] on span "Update" at bounding box center [357, 330] width 24 height 12
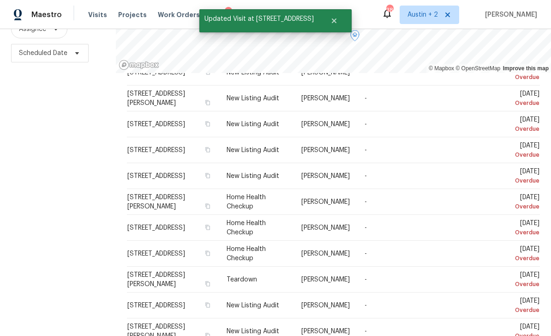
click at [0, 0] on icon at bounding box center [0, 0] width 0 height 0
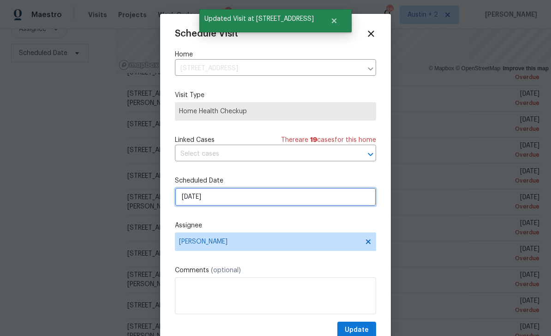
click at [230, 194] on input "9/18/2025" at bounding box center [275, 196] width 201 height 18
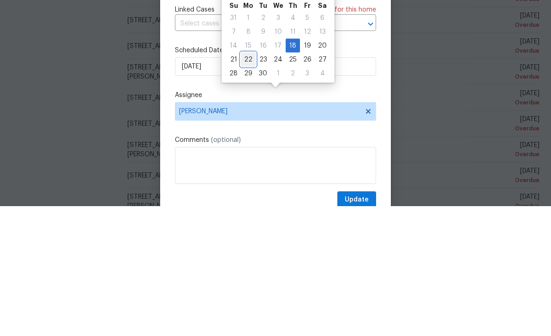
click at [246, 183] on div "22" at bounding box center [248, 189] width 15 height 13
type input "9/22/2025"
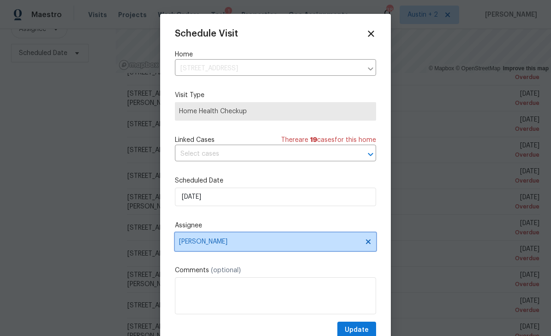
click at [264, 243] on span "[PERSON_NAME]" at bounding box center [269, 241] width 181 height 7
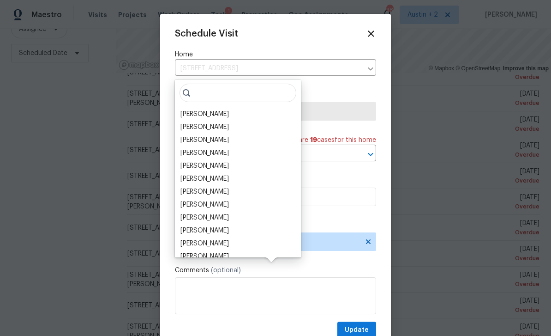
click at [229, 148] on div "[PERSON_NAME]" at bounding box center [204, 152] width 48 height 9
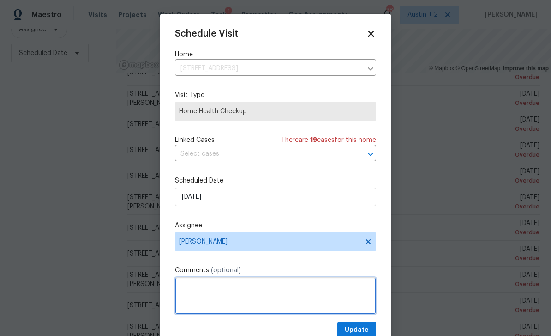
click at [260, 294] on textarea at bounding box center [275, 295] width 201 height 37
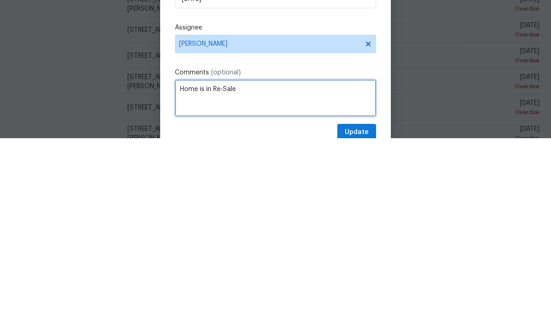
type textarea "Home is in Re-Sale"
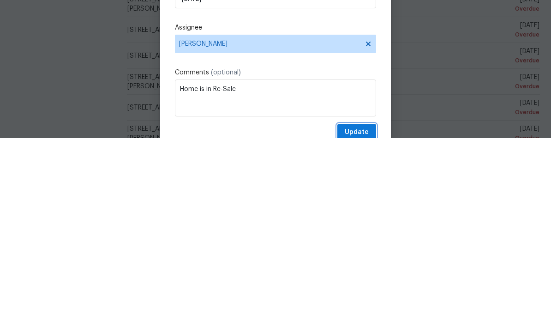
click at [358, 324] on span "Update" at bounding box center [357, 330] width 24 height 12
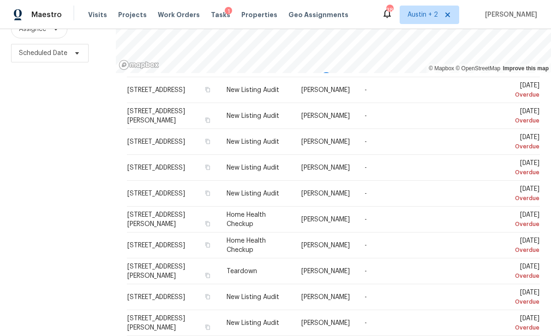
scroll to position [27, 0]
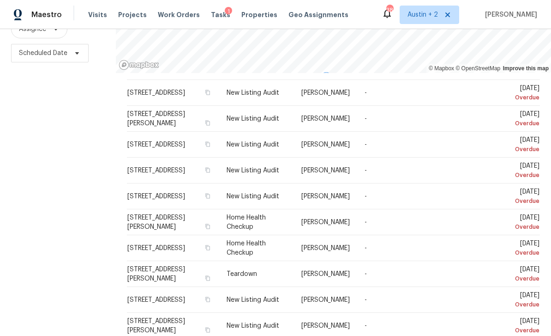
click at [0, 0] on icon at bounding box center [0, 0] width 0 height 0
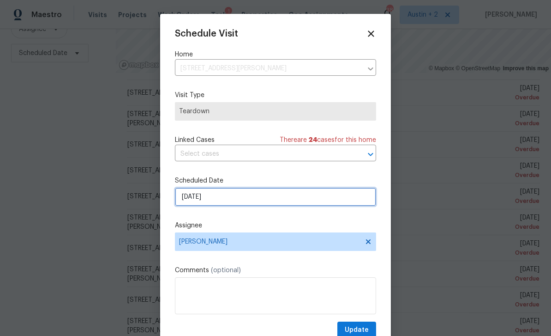
click at [239, 197] on input "9/18/2025" at bounding box center [275, 196] width 201 height 18
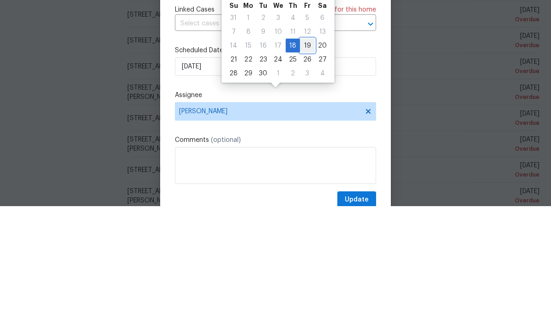
click at [305, 169] on div "19" at bounding box center [307, 175] width 15 height 13
type input "[DATE]"
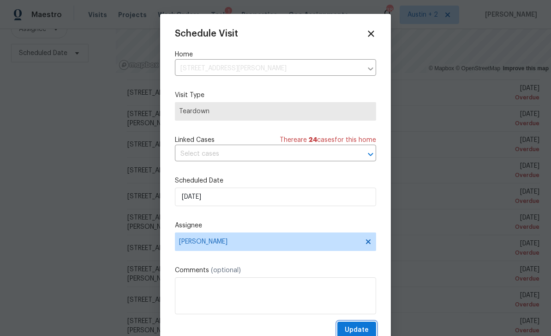
click at [364, 330] on span "Update" at bounding box center [357, 330] width 24 height 12
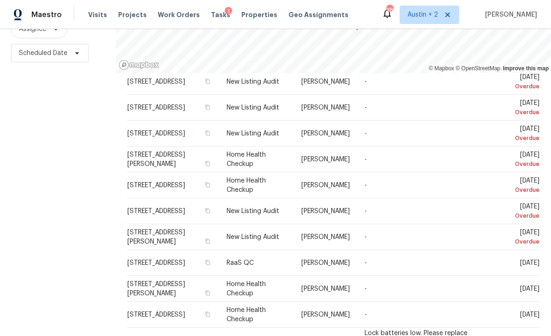
scroll to position [89, 0]
click at [0, 0] on icon at bounding box center [0, 0] width 0 height 0
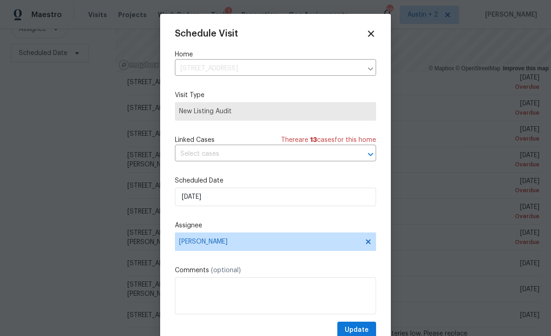
click at [374, 33] on icon at bounding box center [371, 34] width 10 height 10
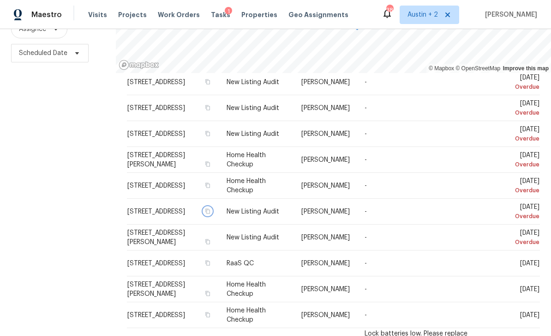
click at [212, 207] on button "button" at bounding box center [208, 211] width 8 height 8
click at [210, 208] on icon "button" at bounding box center [208, 211] width 6 height 6
click at [0, 0] on icon at bounding box center [0, 0] width 0 height 0
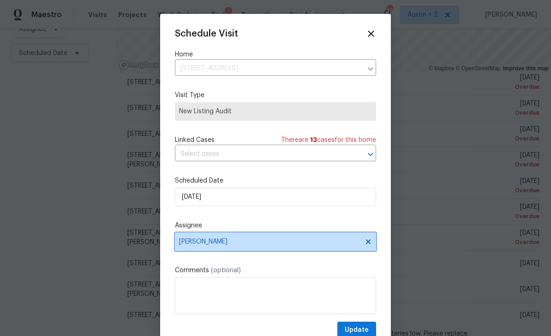
click at [277, 241] on span "[PERSON_NAME]" at bounding box center [269, 241] width 181 height 7
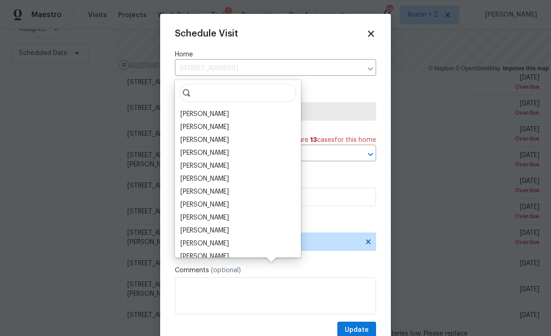
click at [222, 200] on div "[PERSON_NAME]" at bounding box center [204, 204] width 48 height 9
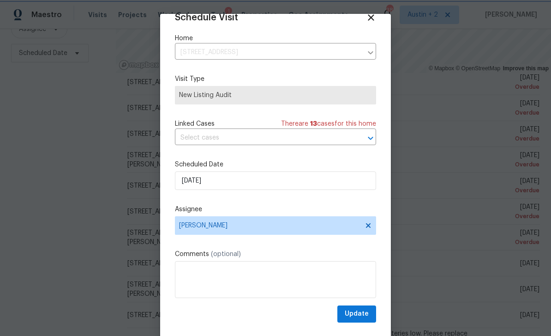
scroll to position [18, 0]
click at [360, 311] on span "Update" at bounding box center [357, 314] width 24 height 12
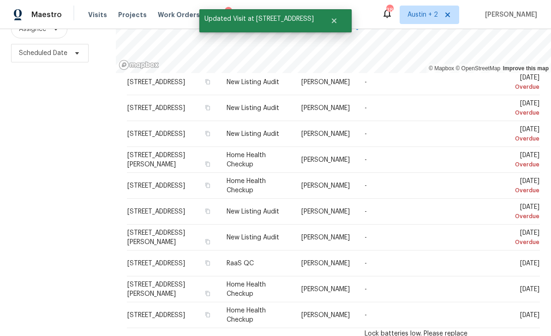
click at [0, 0] on icon at bounding box center [0, 0] width 0 height 0
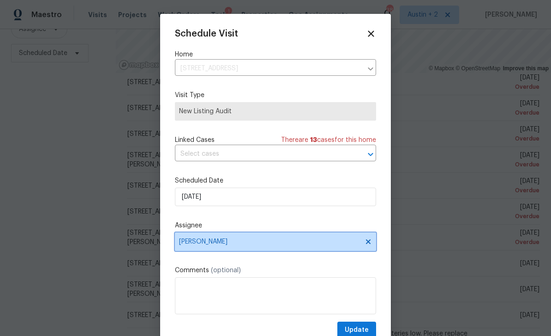
click at [242, 243] on span "[PERSON_NAME]" at bounding box center [269, 241] width 181 height 7
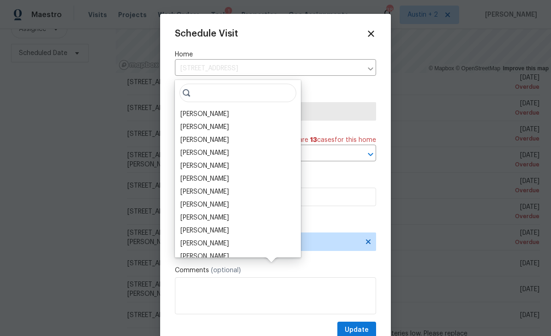
click at [228, 109] on div "[PERSON_NAME]" at bounding box center [204, 113] width 48 height 9
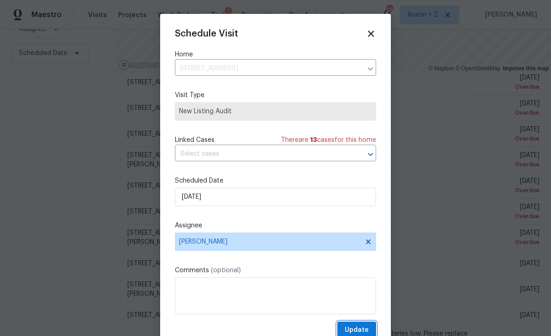
click at [360, 329] on span "Update" at bounding box center [357, 330] width 24 height 12
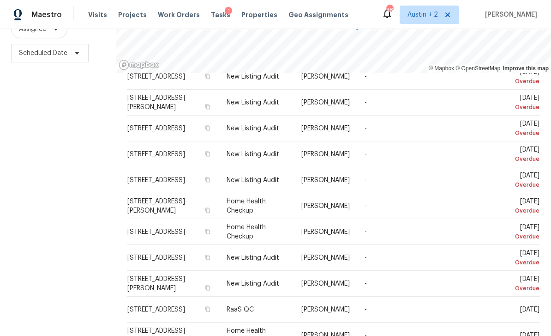
scroll to position [35, 0]
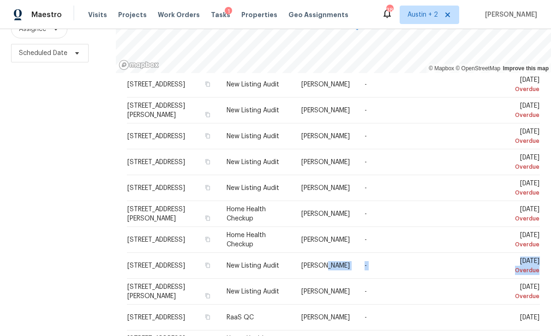
click at [0, 0] on icon at bounding box center [0, 0] width 0 height 0
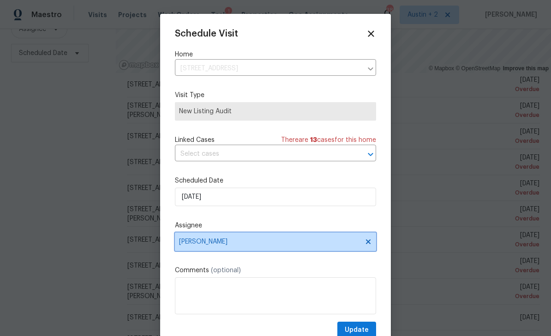
click at [257, 242] on span "[PERSON_NAME]" at bounding box center [269, 241] width 181 height 7
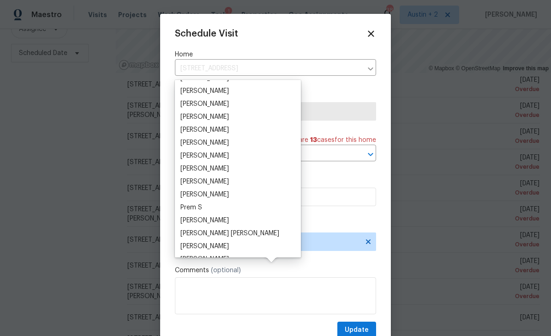
scroll to position [76, 0]
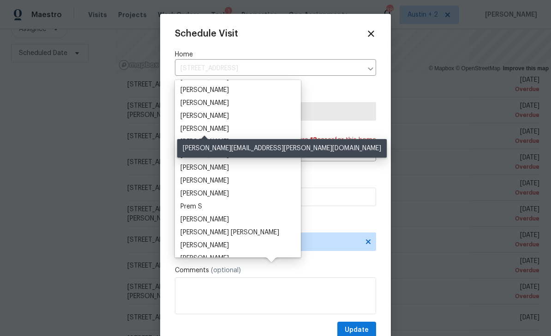
click at [225, 124] on div "[PERSON_NAME]" at bounding box center [204, 128] width 48 height 9
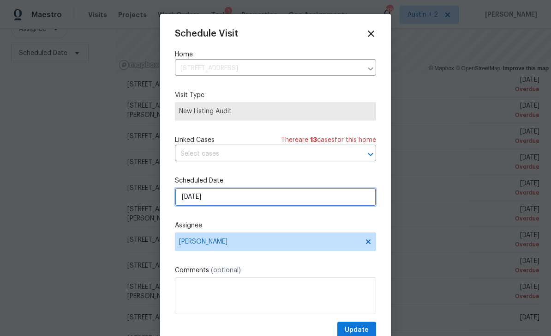
click at [249, 202] on input "9/18/2025" at bounding box center [275, 196] width 201 height 18
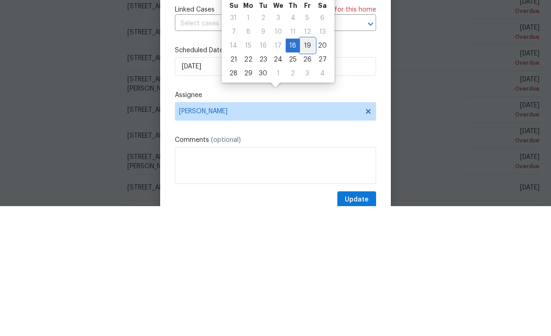
click at [307, 169] on div "19" at bounding box center [307, 175] width 15 height 13
type input "[DATE]"
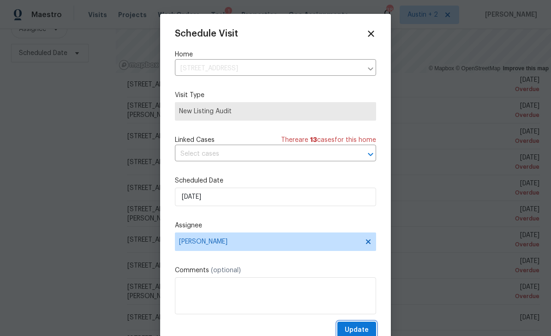
click at [361, 331] on span "Update" at bounding box center [357, 330] width 24 height 12
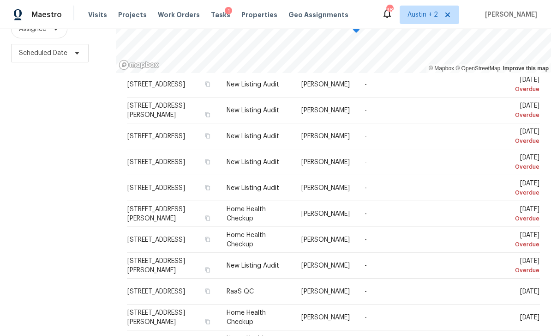
click at [0, 0] on div at bounding box center [0, 0] width 0 height 0
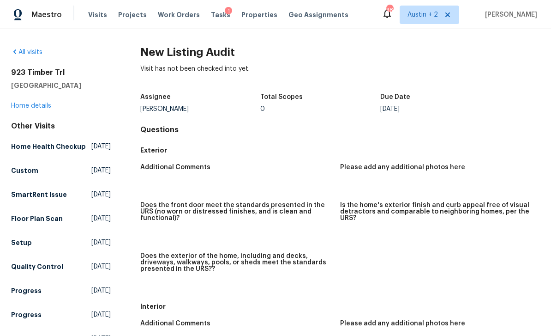
click at [94, 15] on span "Visits" at bounding box center [97, 14] width 19 height 9
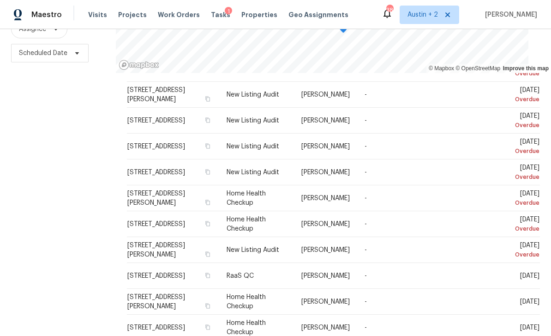
scroll to position [50, 0]
click at [0, 0] on icon at bounding box center [0, 0] width 0 height 0
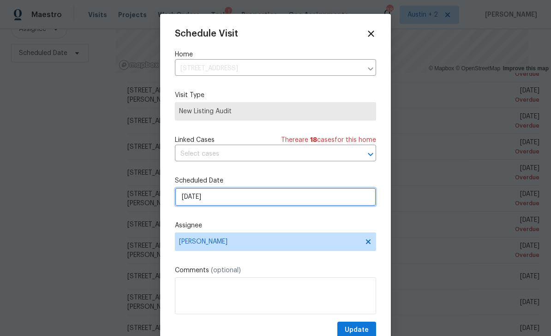
click at [226, 201] on input "9/18/2025" at bounding box center [275, 196] width 201 height 18
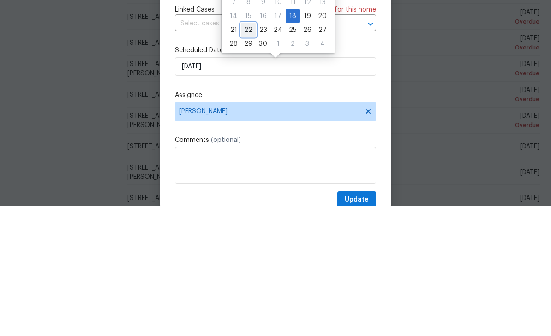
click at [247, 153] on div "22" at bounding box center [248, 159] width 15 height 13
type input "9/22/2025"
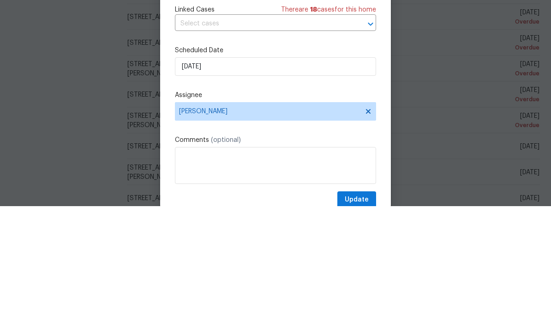
scroll to position [30, 0]
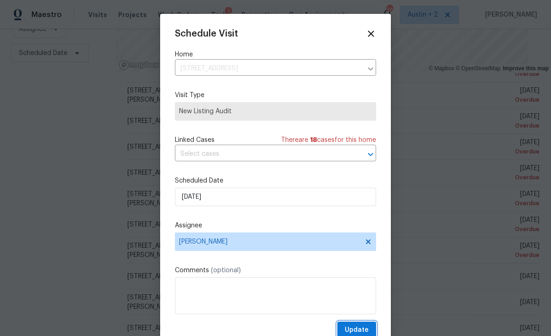
click at [362, 324] on button "Update" at bounding box center [356, 329] width 39 height 17
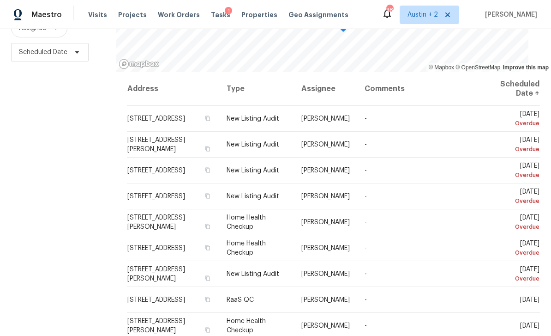
scroll to position [122, 0]
click at [0, 0] on icon at bounding box center [0, 0] width 0 height 0
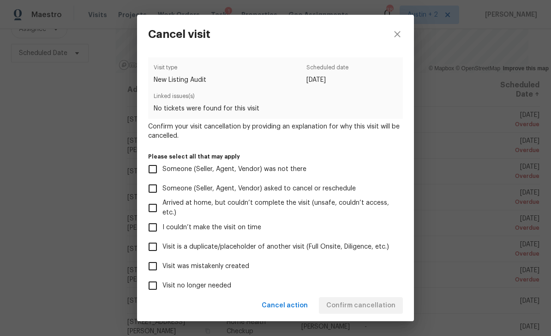
click at [238, 270] on span "Visit was mistakenly created" at bounding box center [205, 266] width 87 height 10
click at [162, 270] on input "Visit was mistakenly created" at bounding box center [152, 265] width 19 height 19
checkbox input "true"
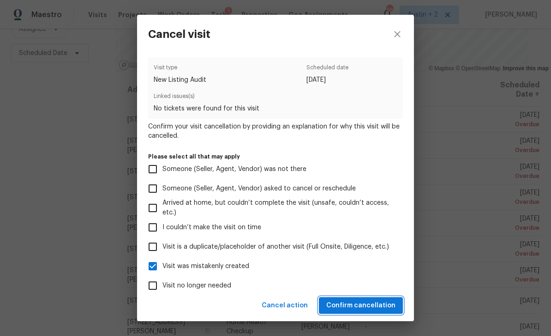
click at [363, 306] on span "Confirm cancellation" at bounding box center [360, 306] width 69 height 12
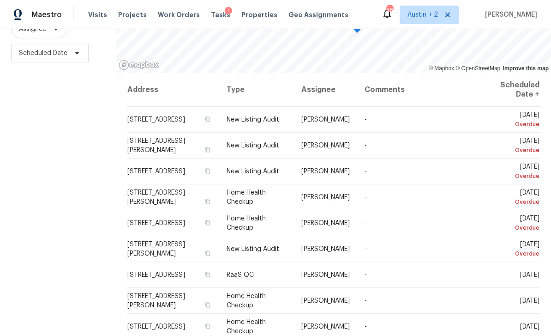
scroll to position [0, 0]
click at [210, 116] on icon "button" at bounding box center [208, 119] width 6 height 6
click at [212, 115] on button "button" at bounding box center [208, 119] width 8 height 8
click at [0, 0] on icon at bounding box center [0, 0] width 0 height 0
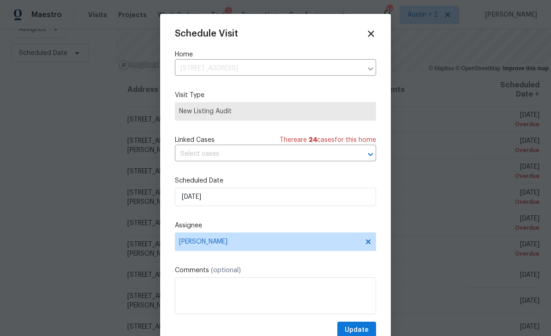
click at [369, 38] on icon at bounding box center [371, 34] width 10 height 10
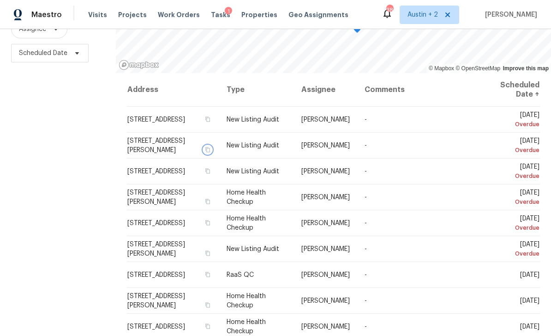
click at [212, 145] on button "button" at bounding box center [208, 149] width 8 height 8
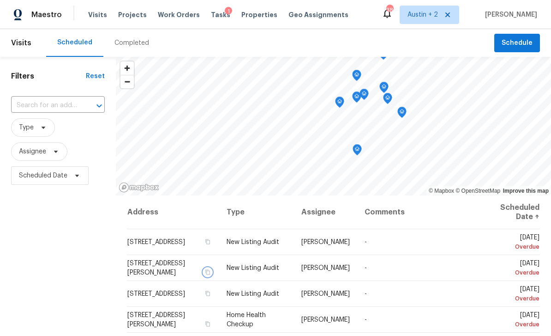
scroll to position [0, 0]
click at [384, 46] on span "Schedule" at bounding box center [517, 43] width 31 height 12
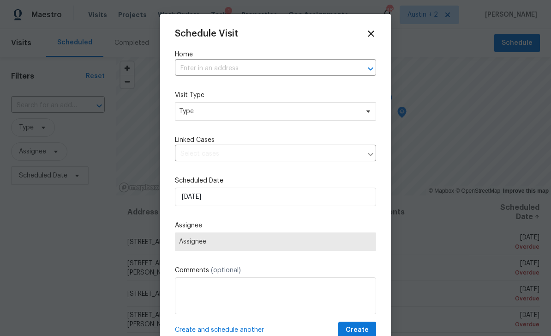
scroll to position [0, 0]
click at [285, 68] on input "text" at bounding box center [262, 68] width 175 height 14
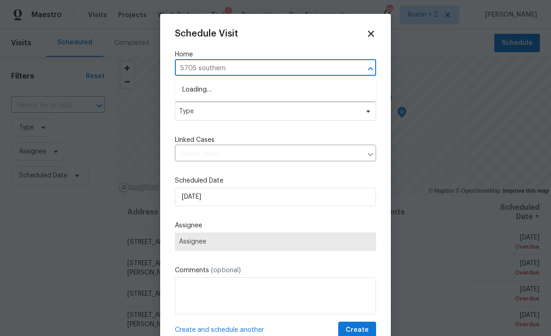
type input "5705 southern"
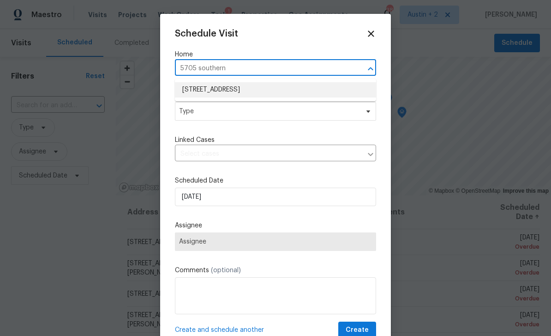
click at [289, 89] on li "[STREET_ADDRESS]" at bounding box center [275, 89] width 201 height 15
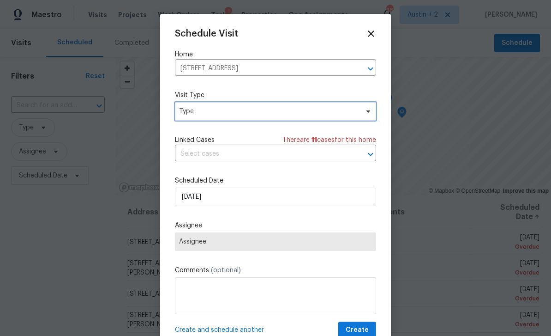
click at [280, 107] on span "Type" at bounding box center [275, 111] width 201 height 18
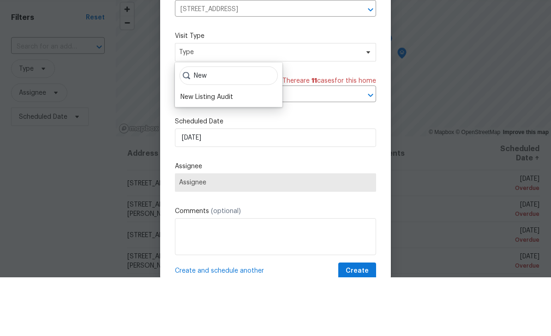
type input "New"
click at [232, 151] on div "New Listing Audit" at bounding box center [206, 155] width 53 height 9
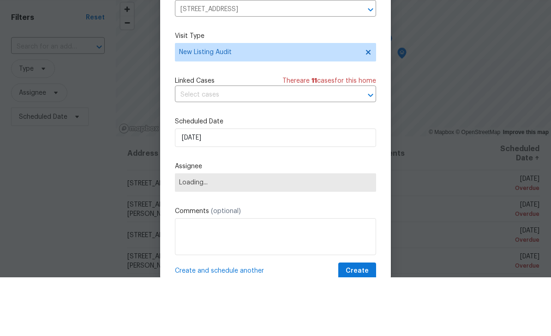
scroll to position [30, 0]
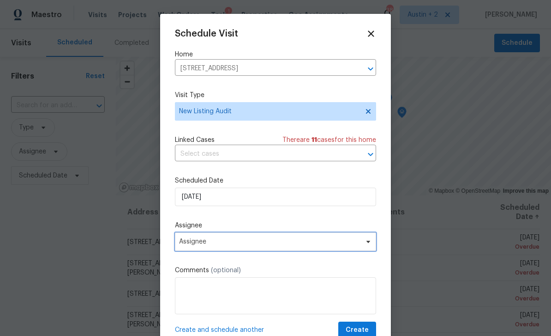
click at [254, 245] on span "Assignee" at bounding box center [269, 241] width 181 height 7
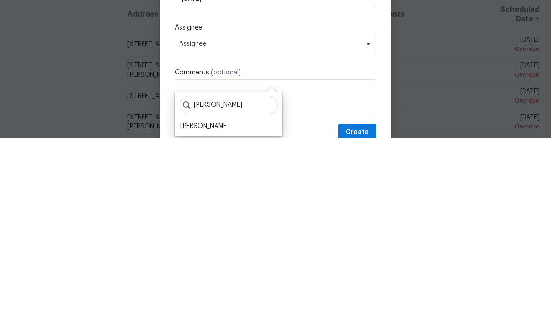
type input "[PERSON_NAME]"
click at [225, 319] on div "[PERSON_NAME]" at bounding box center [204, 323] width 48 height 9
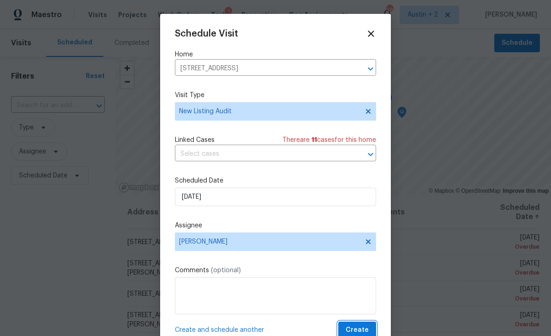
click at [360, 331] on span "Create" at bounding box center [357, 330] width 23 height 12
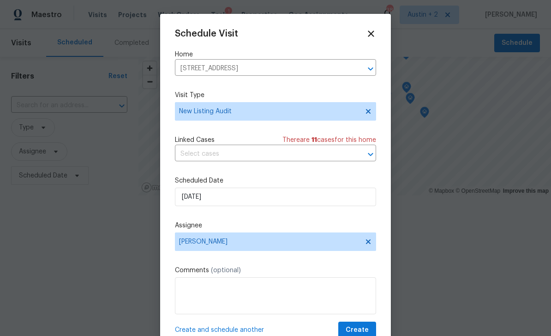
scroll to position [0, 0]
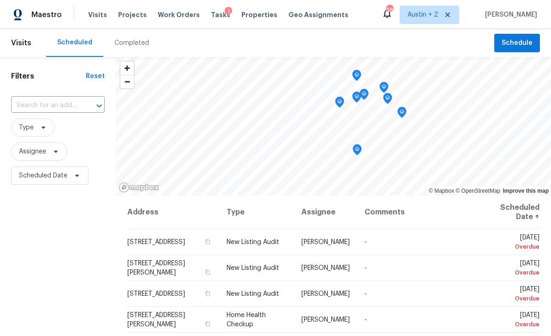
click at [125, 14] on span "Projects" at bounding box center [132, 14] width 29 height 9
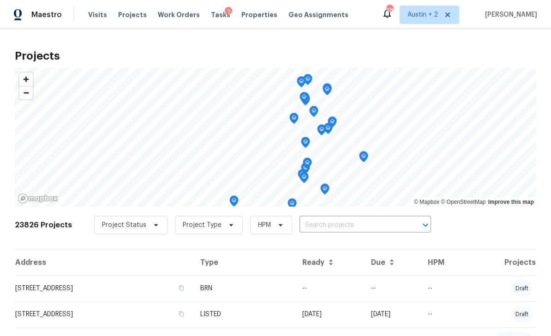
click at [99, 16] on span "Visits" at bounding box center [97, 14] width 19 height 9
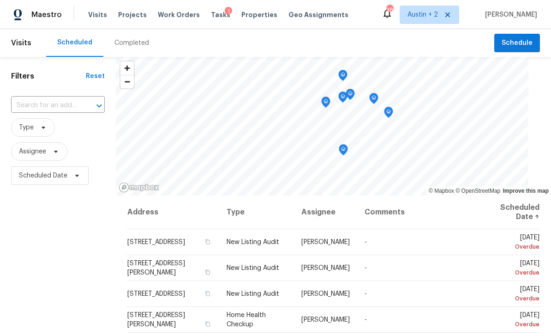
click at [134, 42] on div "Completed" at bounding box center [131, 42] width 35 height 9
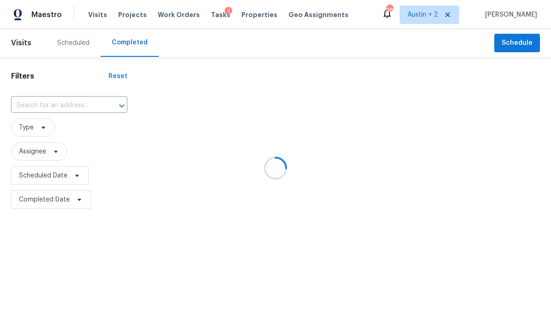
click at [26, 104] on div at bounding box center [275, 168] width 551 height 336
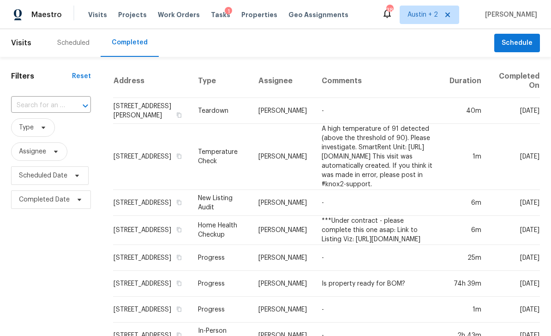
click at [25, 104] on input "text" at bounding box center [38, 105] width 54 height 14
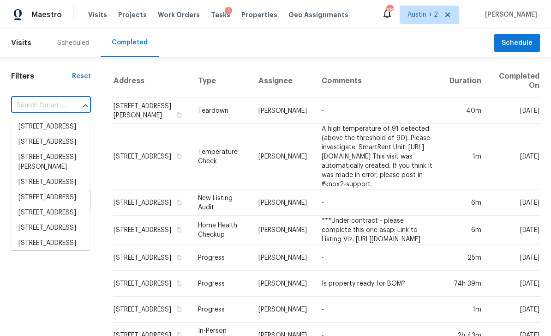
paste input "[STREET_ADDRESS]"
type input "[STREET_ADDRESS]"
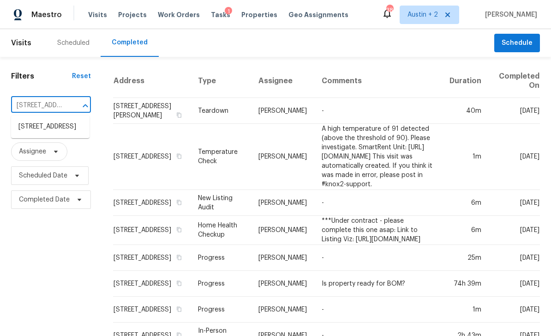
click at [32, 126] on li "[STREET_ADDRESS]" at bounding box center [50, 126] width 78 height 15
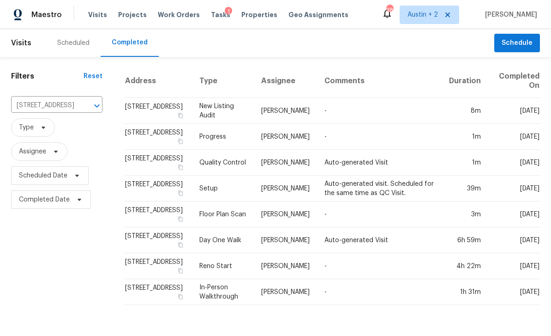
click at [252, 13] on span "Properties" at bounding box center [259, 14] width 36 height 9
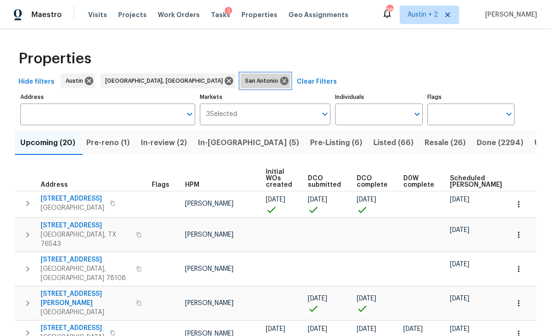
click at [279, 80] on icon at bounding box center [284, 81] width 10 height 10
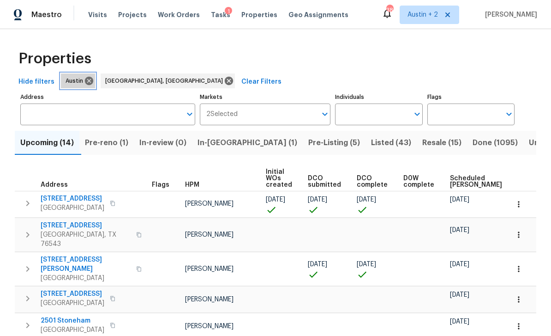
click at [90, 83] on icon at bounding box center [89, 81] width 10 height 10
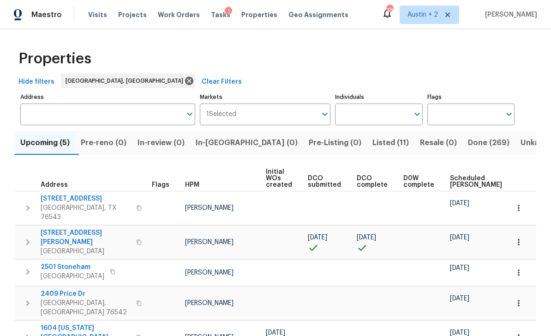
click at [372, 148] on span "Listed (11)" at bounding box center [390, 142] width 36 height 13
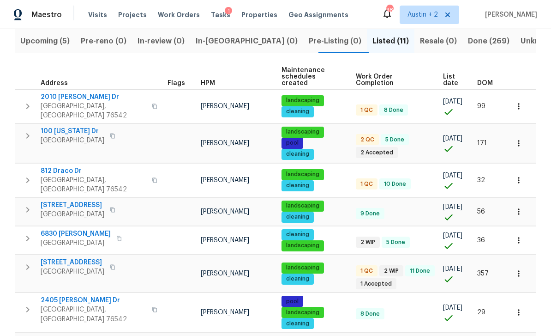
scroll to position [92, 0]
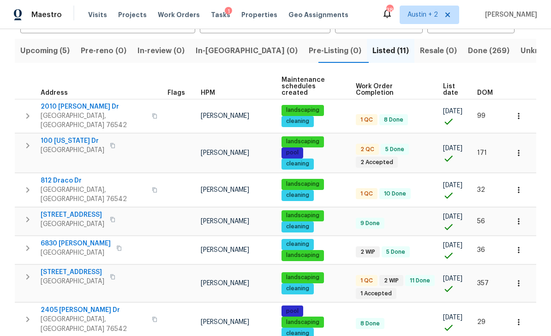
click at [384, 90] on span "DOM" at bounding box center [485, 93] width 16 height 6
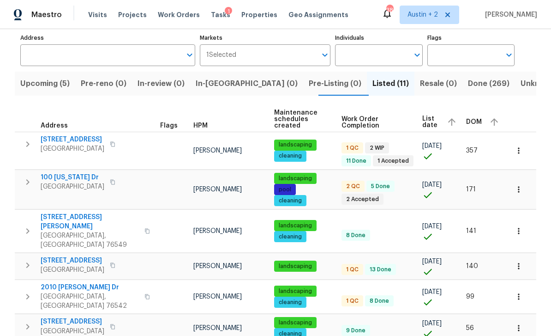
scroll to position [48, 0]
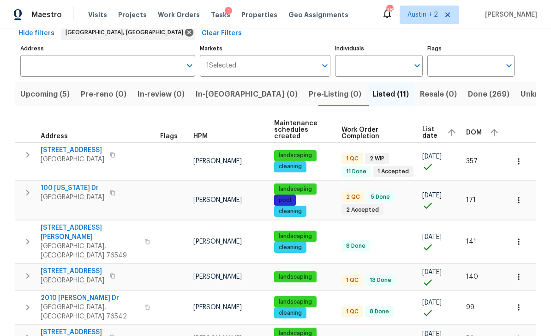
click at [115, 152] on icon "button" at bounding box center [113, 155] width 6 height 6
click at [118, 153] on button "button" at bounding box center [112, 154] width 11 height 13
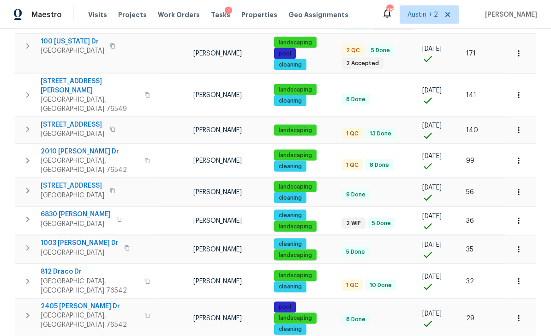
scroll to position [30, 0]
click at [59, 238] on span "1003 Joe Morse Dr" at bounding box center [80, 242] width 78 height 9
click at [60, 311] on span "Killeen, TX 76542" at bounding box center [90, 320] width 98 height 18
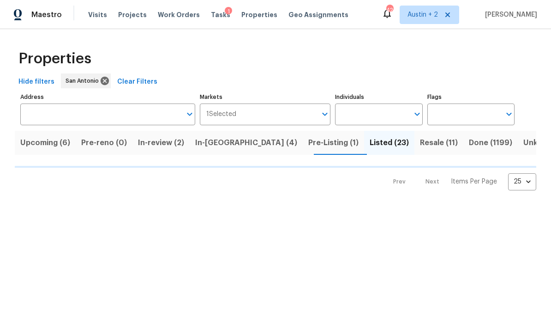
click at [132, 18] on span "Projects" at bounding box center [132, 14] width 29 height 9
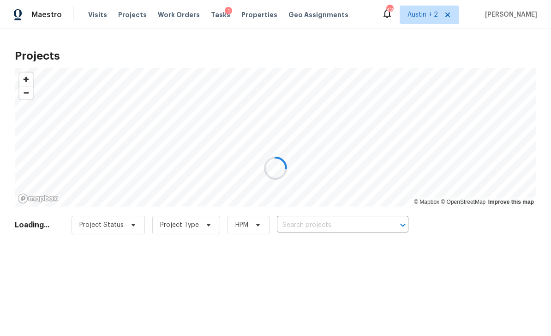
click at [328, 223] on div at bounding box center [275, 168] width 551 height 336
click at [329, 223] on div at bounding box center [275, 168] width 551 height 336
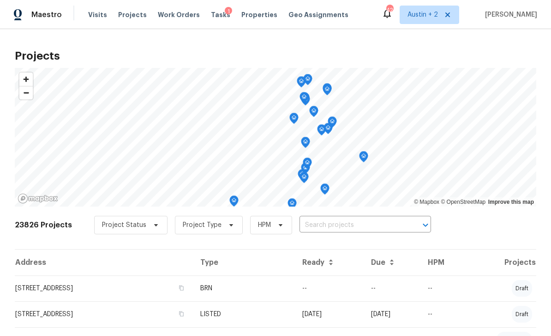
click at [329, 222] on input "text" at bounding box center [353, 225] width 106 height 14
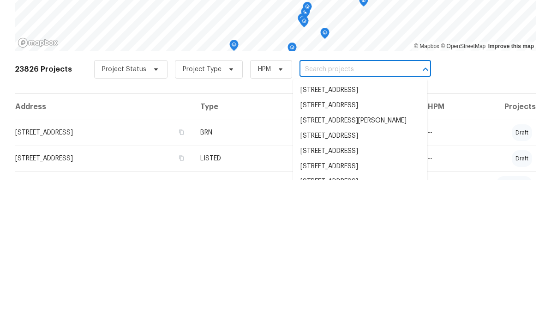
click at [312, 218] on input "text" at bounding box center [353, 225] width 106 height 14
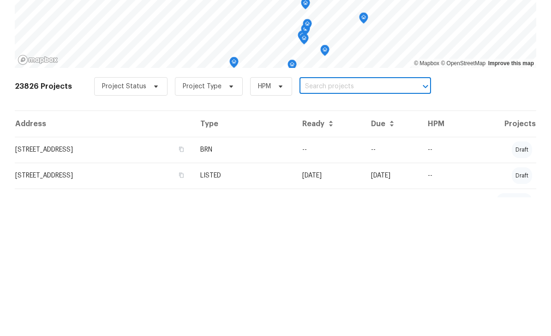
click at [310, 218] on input "text" at bounding box center [353, 225] width 106 height 14
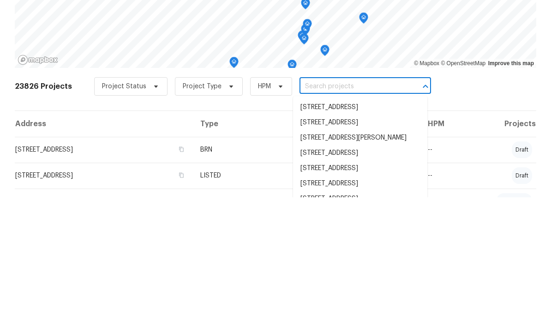
paste input "1009 N 4th St Copperas Cove TX 76522"
type input "1009 N 4th St Copperas Cove TX 76522"
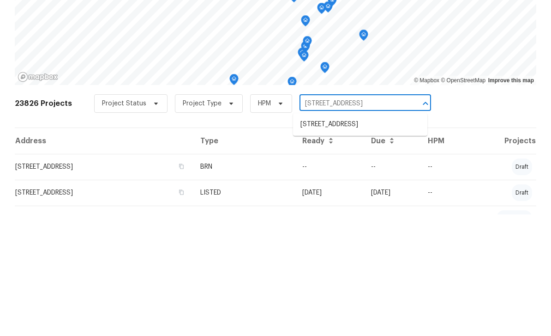
click at [371, 238] on li "1009 N 4th St, Copperas Cove, TX 76522" at bounding box center [360, 245] width 134 height 15
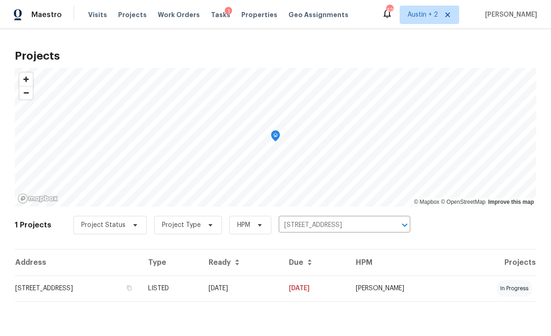
click at [51, 288] on td "1009 N 4th St, Copperas Cove, TX 76522" at bounding box center [78, 288] width 126 height 26
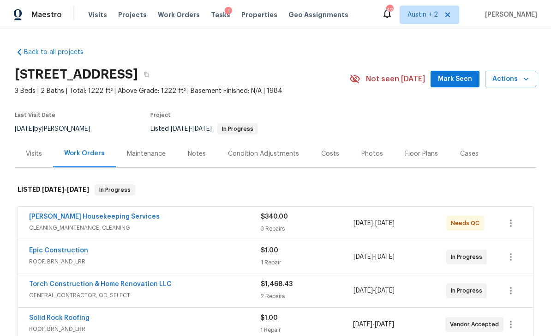
click at [460, 75] on span "Mark Seen" at bounding box center [455, 79] width 34 height 12
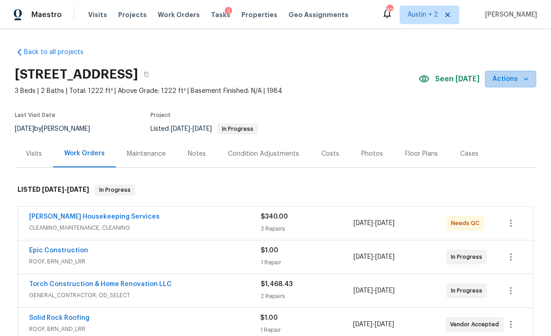
click at [525, 80] on icon "button" at bounding box center [526, 78] width 9 height 9
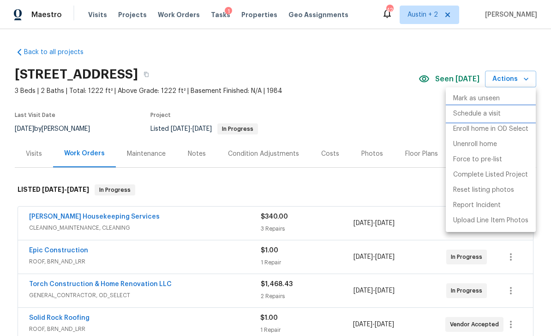
click at [502, 115] on li "Schedule a visit" at bounding box center [491, 113] width 90 height 15
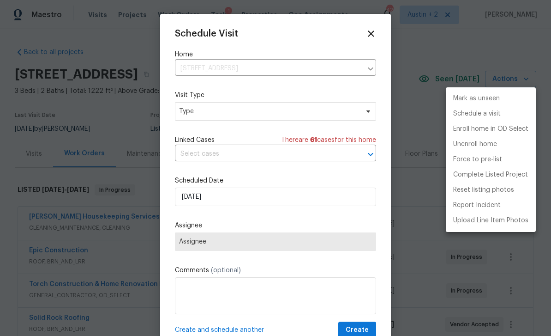
click at [271, 112] on div at bounding box center [275, 168] width 551 height 336
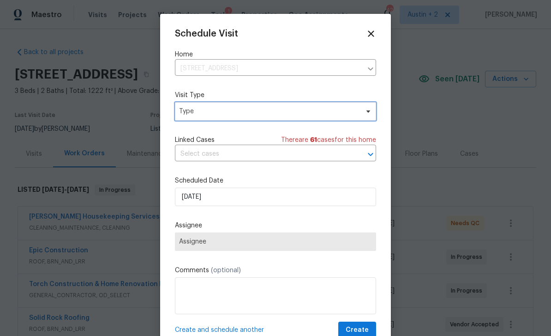
click at [368, 113] on icon at bounding box center [368, 111] width 4 height 2
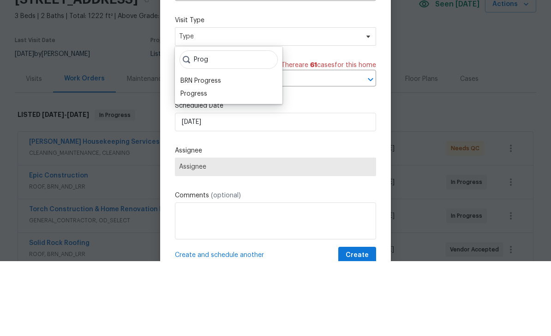
type input "Prog"
click at [206, 164] on div "Progress" at bounding box center [193, 168] width 27 height 9
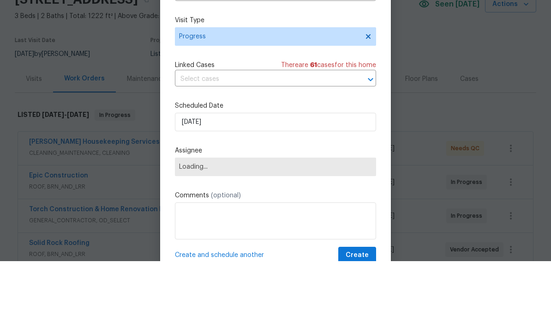
scroll to position [30, 0]
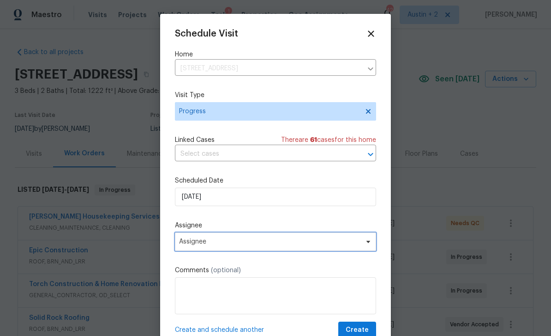
click at [288, 242] on span "Assignee" at bounding box center [269, 241] width 181 height 7
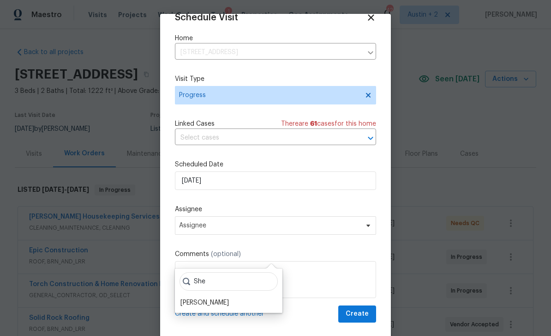
scroll to position [18, 0]
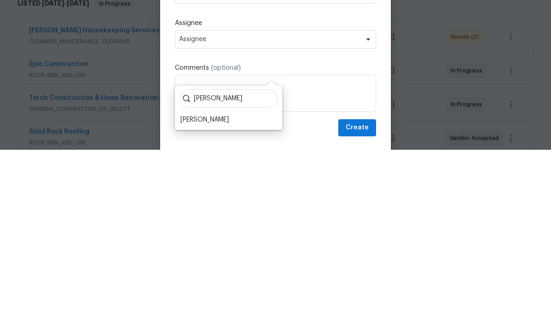
type input "[PERSON_NAME]"
click at [219, 301] on div "[PERSON_NAME]" at bounding box center [204, 305] width 48 height 9
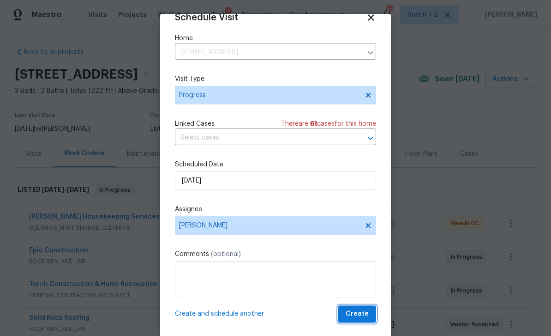
click at [367, 314] on span "Create" at bounding box center [357, 314] width 23 height 12
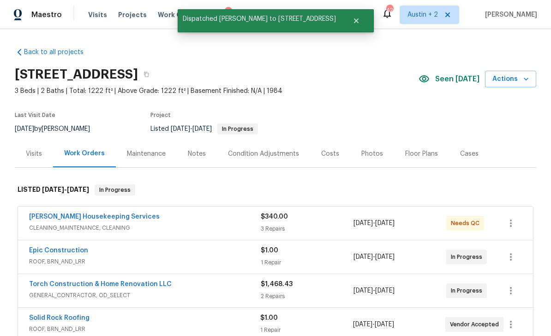
scroll to position [0, 0]
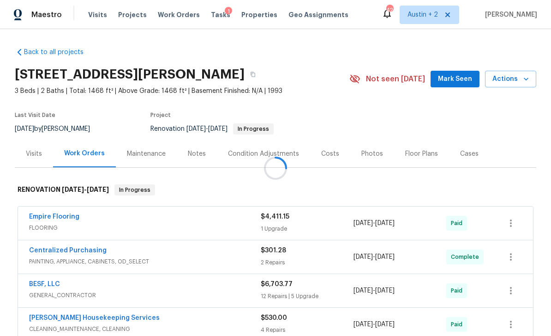
click at [455, 75] on span "Mark Seen" at bounding box center [455, 79] width 34 height 12
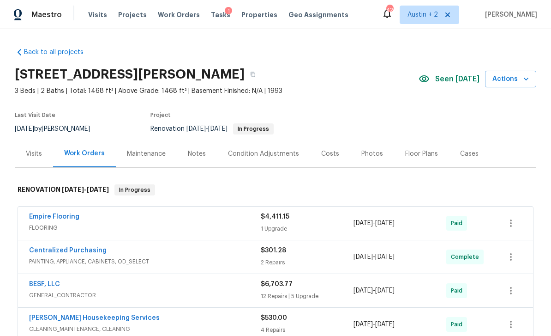
click at [29, 151] on div "Visits" at bounding box center [34, 153] width 16 height 9
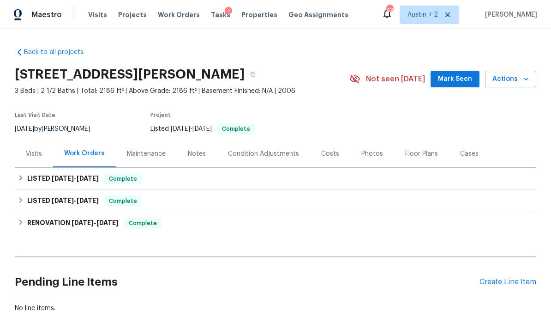
click at [458, 76] on span "Mark Seen" at bounding box center [455, 79] width 34 height 12
click at [30, 156] on div "Visits" at bounding box center [34, 153] width 16 height 9
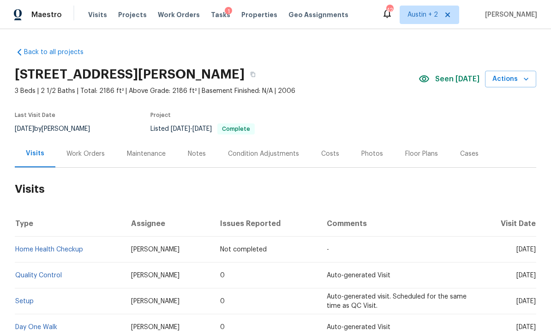
click at [526, 82] on icon "button" at bounding box center [526, 78] width 9 height 9
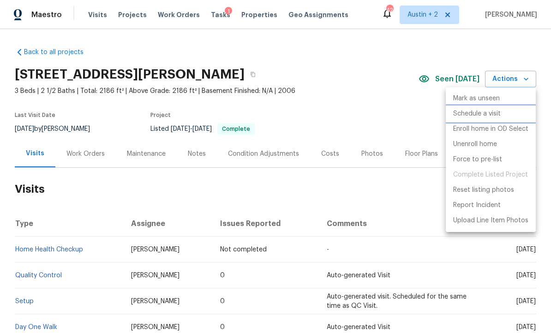
click at [500, 114] on p "Schedule a visit" at bounding box center [477, 114] width 48 height 10
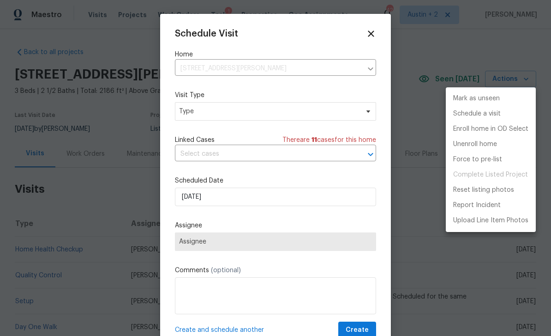
click at [223, 114] on div at bounding box center [275, 168] width 551 height 336
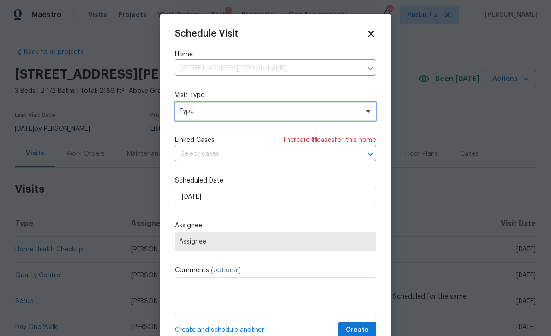
click at [317, 108] on span "Type" at bounding box center [269, 111] width 180 height 9
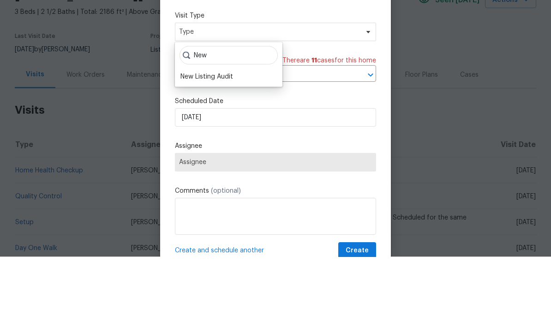
type input "New"
click at [224, 151] on div "New Listing Audit" at bounding box center [206, 155] width 53 height 9
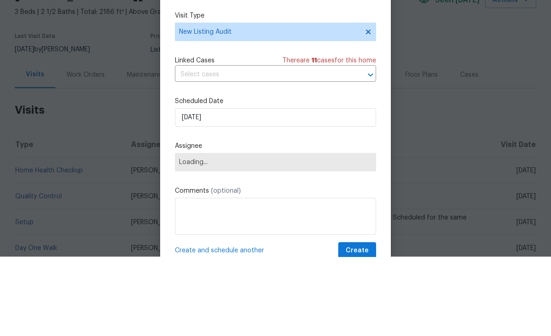
scroll to position [30, 0]
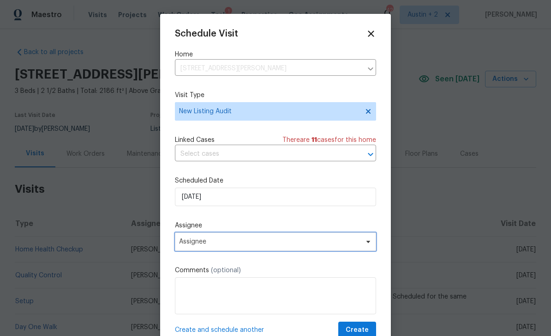
click at [253, 242] on span "Assignee" at bounding box center [269, 241] width 181 height 7
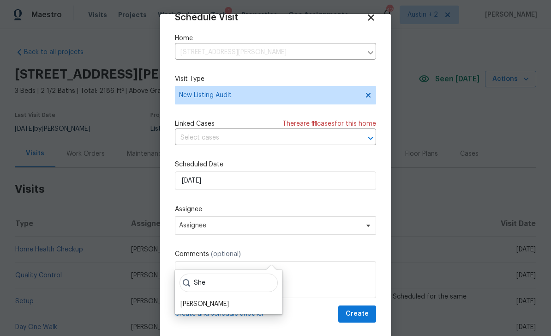
scroll to position [18, 0]
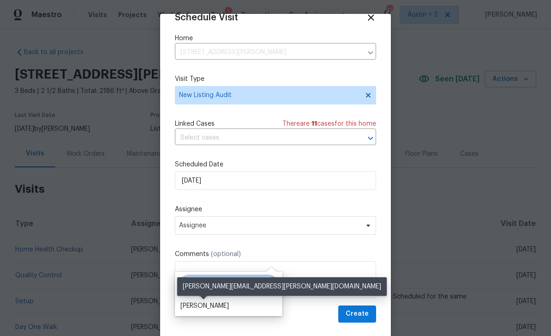
type input "She"
click at [226, 301] on div "[PERSON_NAME]" at bounding box center [204, 305] width 48 height 9
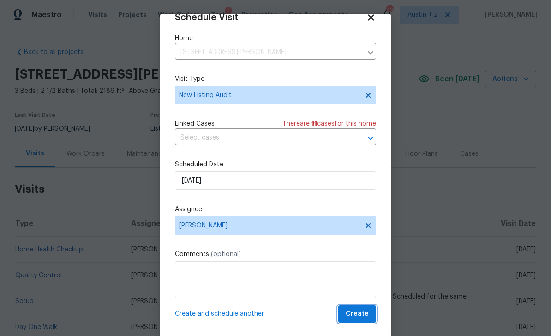
click at [364, 312] on span "Create" at bounding box center [357, 314] width 23 height 12
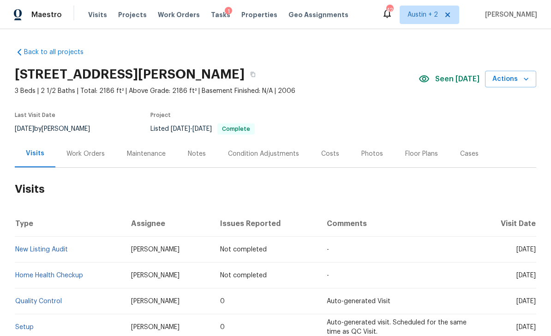
scroll to position [0, 0]
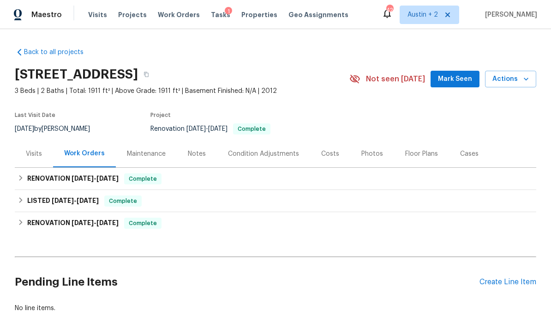
click at [39, 150] on div "Visits" at bounding box center [34, 153] width 16 height 9
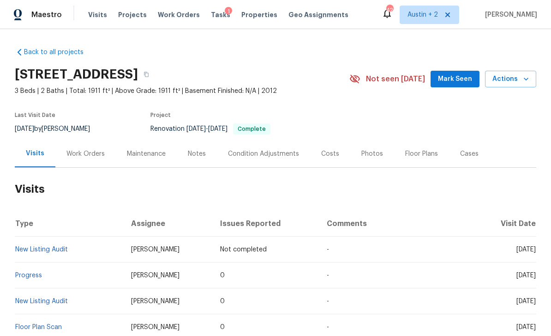
click at [456, 78] on span "Mark Seen" at bounding box center [455, 79] width 34 height 12
click at [507, 78] on span "Actions" at bounding box center [510, 79] width 36 height 12
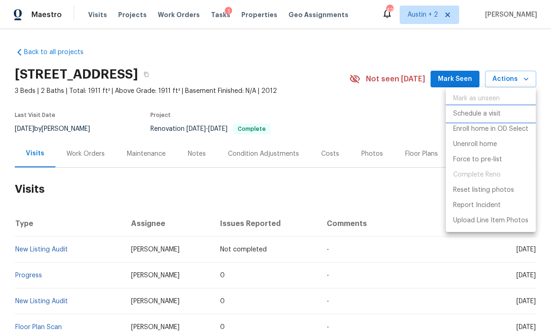
click at [494, 113] on p "Schedule a visit" at bounding box center [477, 114] width 48 height 10
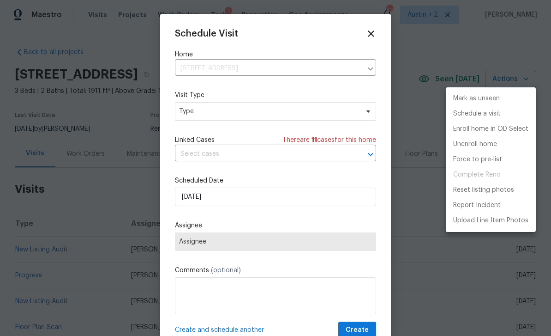
click at [252, 110] on div at bounding box center [275, 168] width 551 height 336
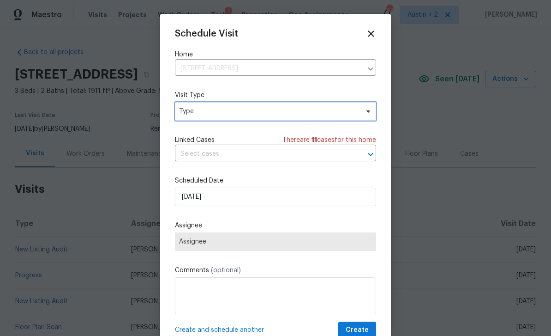
click at [323, 113] on span "Type" at bounding box center [269, 111] width 180 height 9
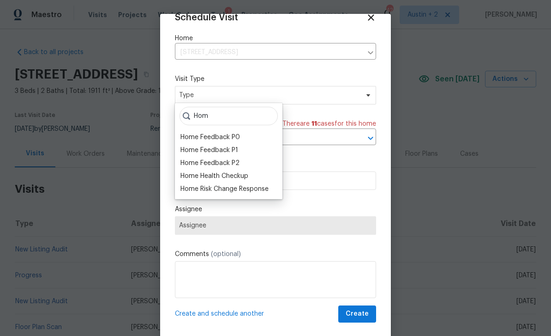
scroll to position [18, 0]
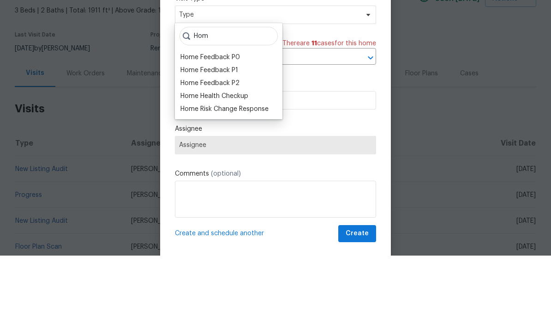
type input "Hom"
click at [236, 172] on div "Home Health Checkup" at bounding box center [214, 176] width 68 height 9
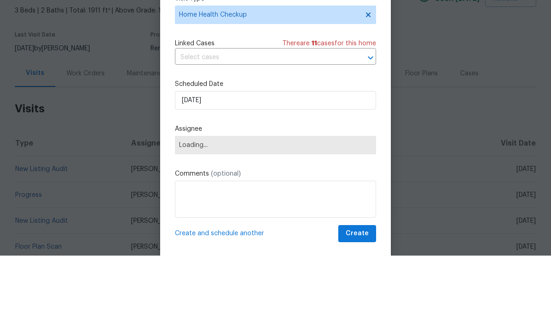
scroll to position [30, 0]
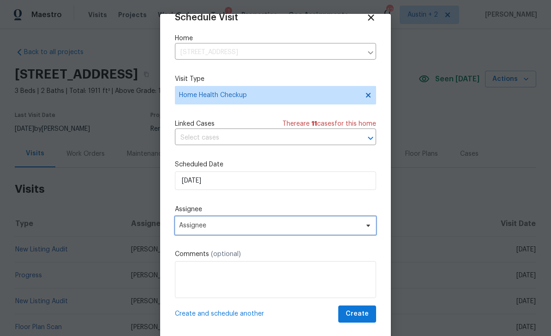
click at [243, 227] on span "Assignee" at bounding box center [269, 225] width 181 height 7
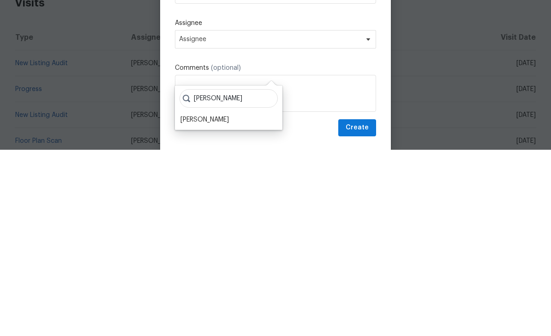
type input "[PERSON_NAME]"
click at [220, 301] on div "[PERSON_NAME]" at bounding box center [204, 305] width 48 height 9
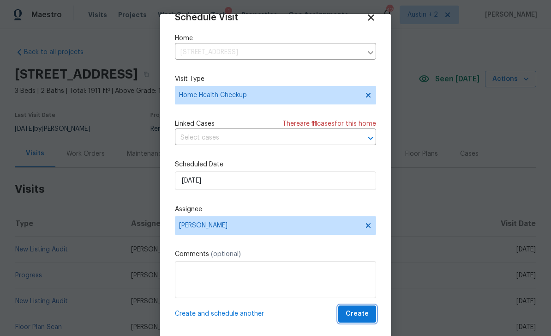
click at [359, 319] on button "Create" at bounding box center [357, 313] width 38 height 17
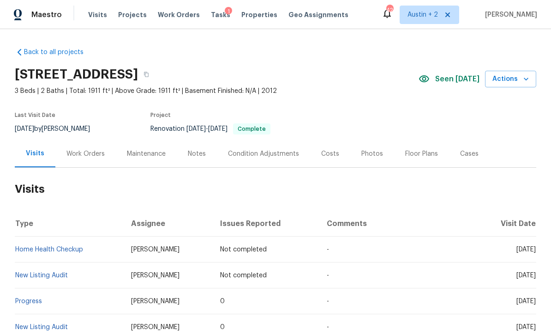
scroll to position [0, 0]
click at [97, 16] on span "Visits" at bounding box center [97, 14] width 19 height 9
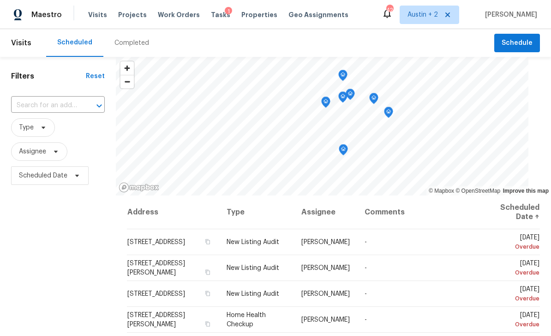
click at [131, 42] on div "Completed" at bounding box center [131, 42] width 35 height 9
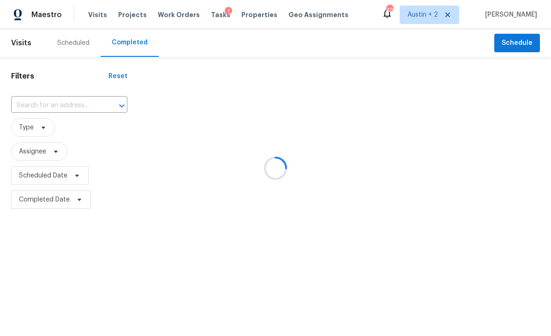
click at [65, 102] on div at bounding box center [275, 168] width 551 height 336
click at [49, 104] on div at bounding box center [275, 168] width 551 height 336
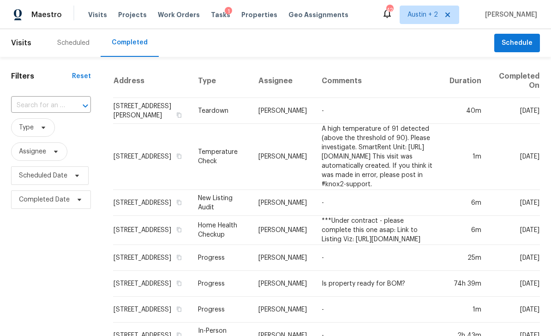
click at [57, 104] on input "text" at bounding box center [38, 105] width 54 height 14
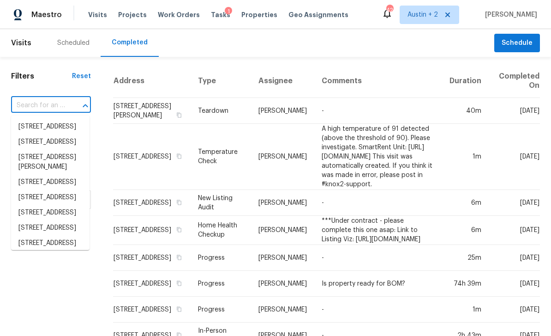
paste input "[STREET_ADDRESS][PERSON_NAME]"
type input "[STREET_ADDRESS][PERSON_NAME]"
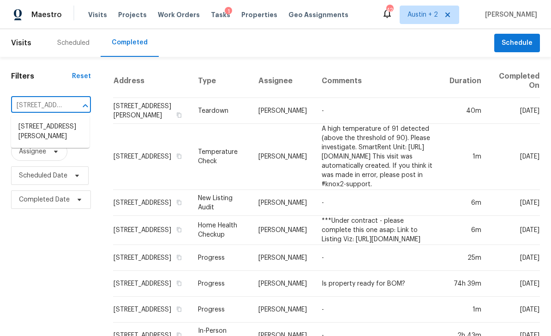
click at [64, 132] on li "[STREET_ADDRESS][PERSON_NAME]" at bounding box center [50, 131] width 78 height 25
